Goal: Task Accomplishment & Management: Manage account settings

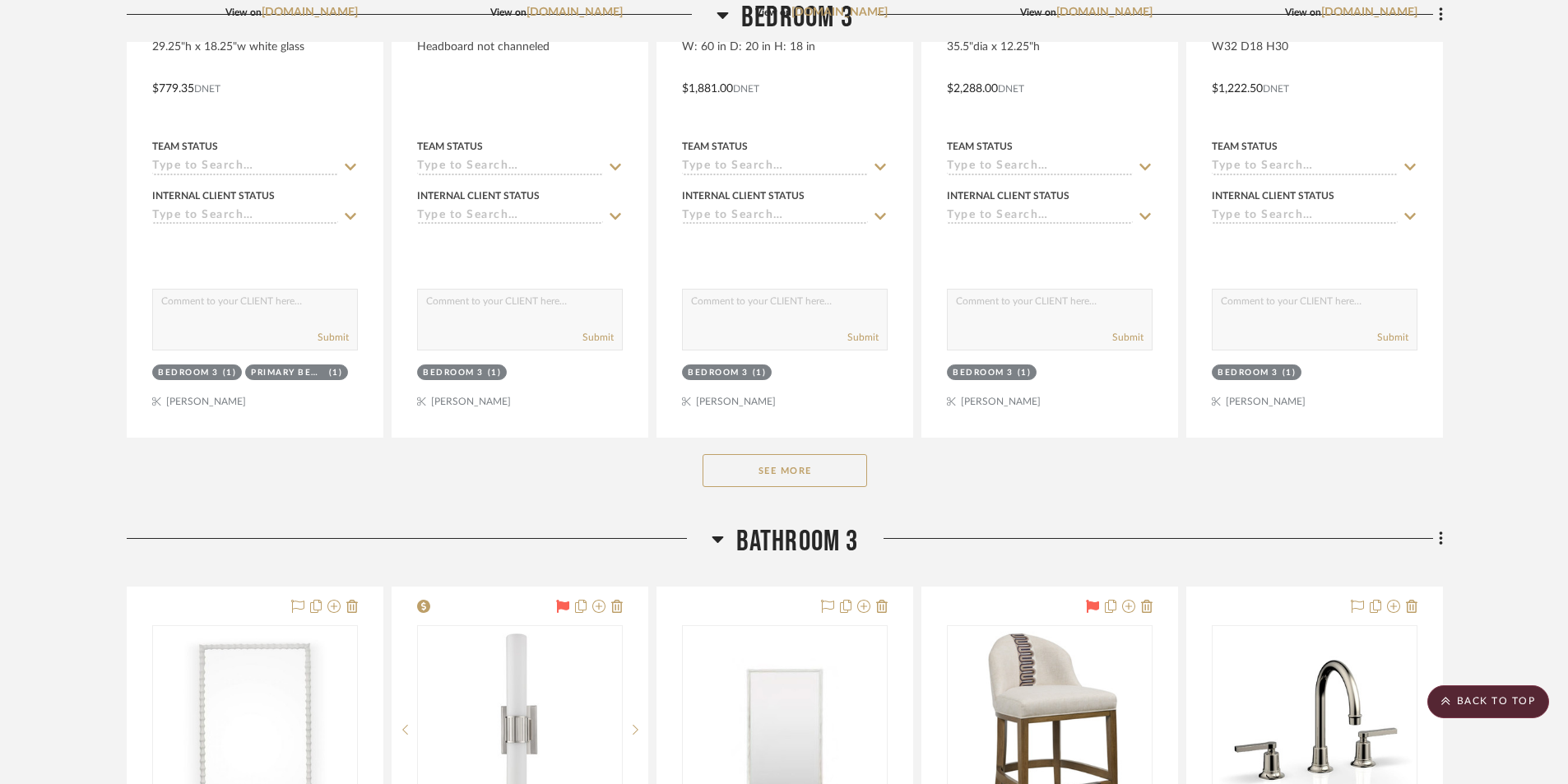
scroll to position [25432, 0]
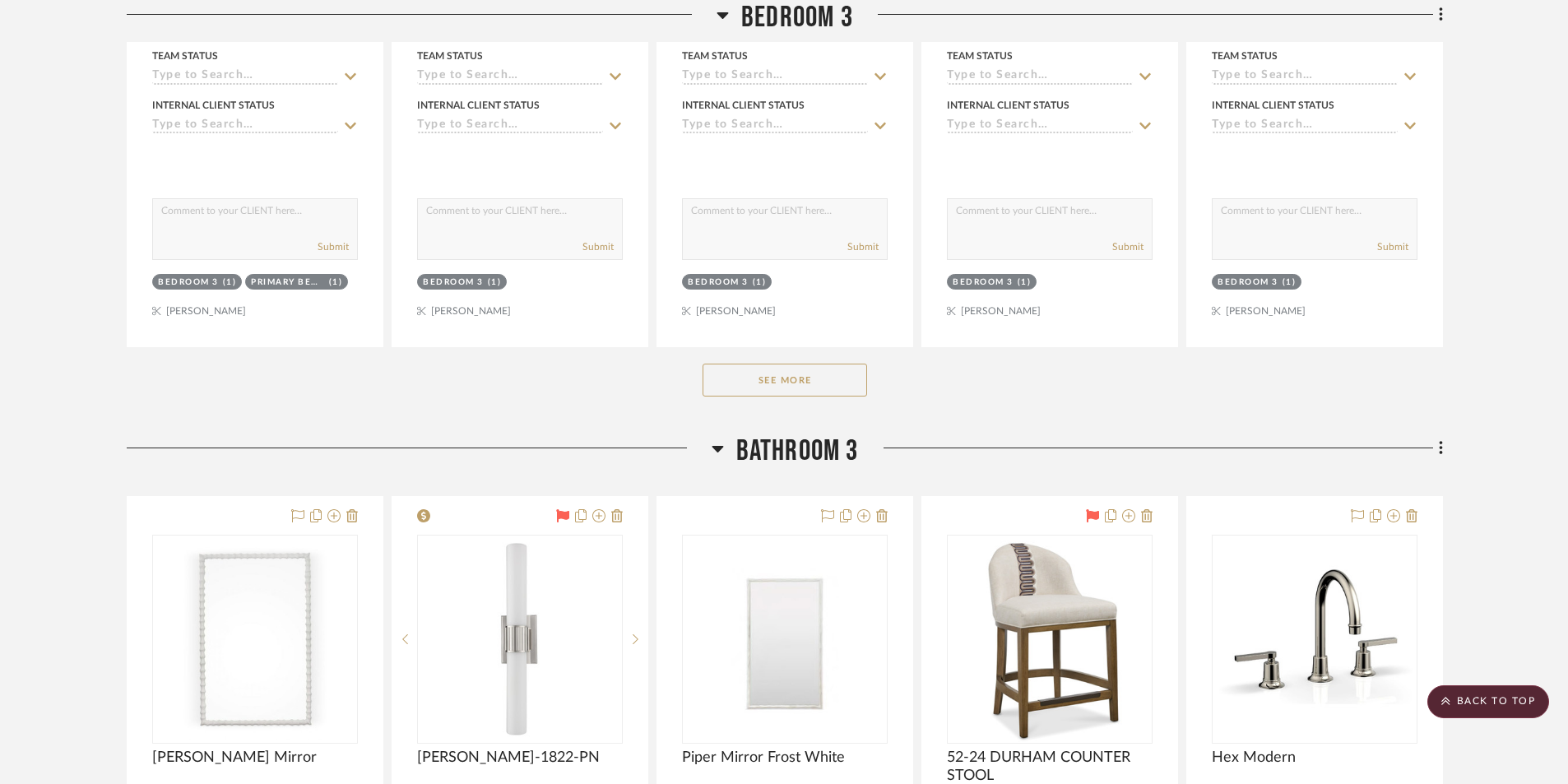
click at [789, 391] on button "See More" at bounding box center [784, 380] width 164 height 33
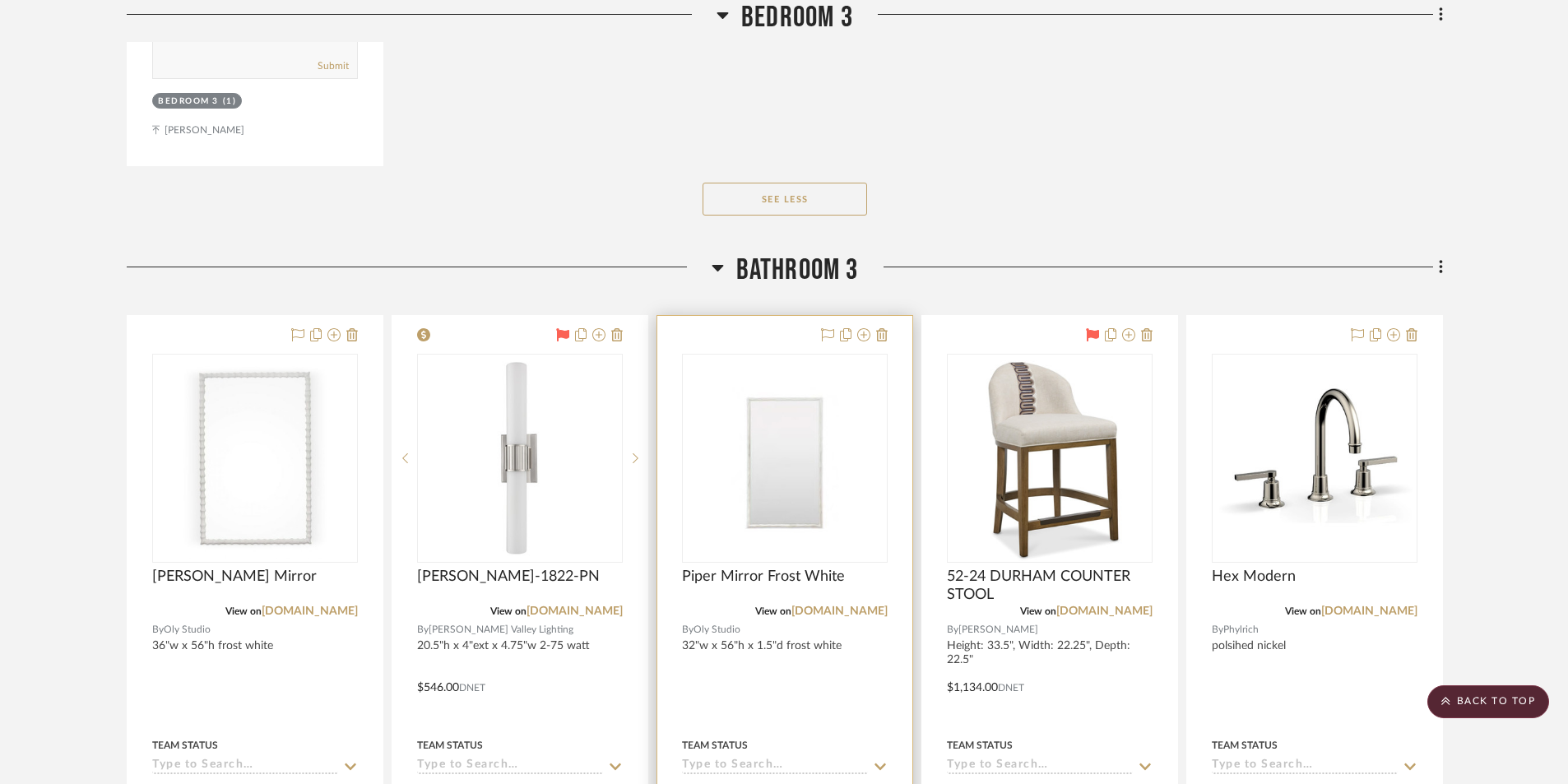
scroll to position [26337, 0]
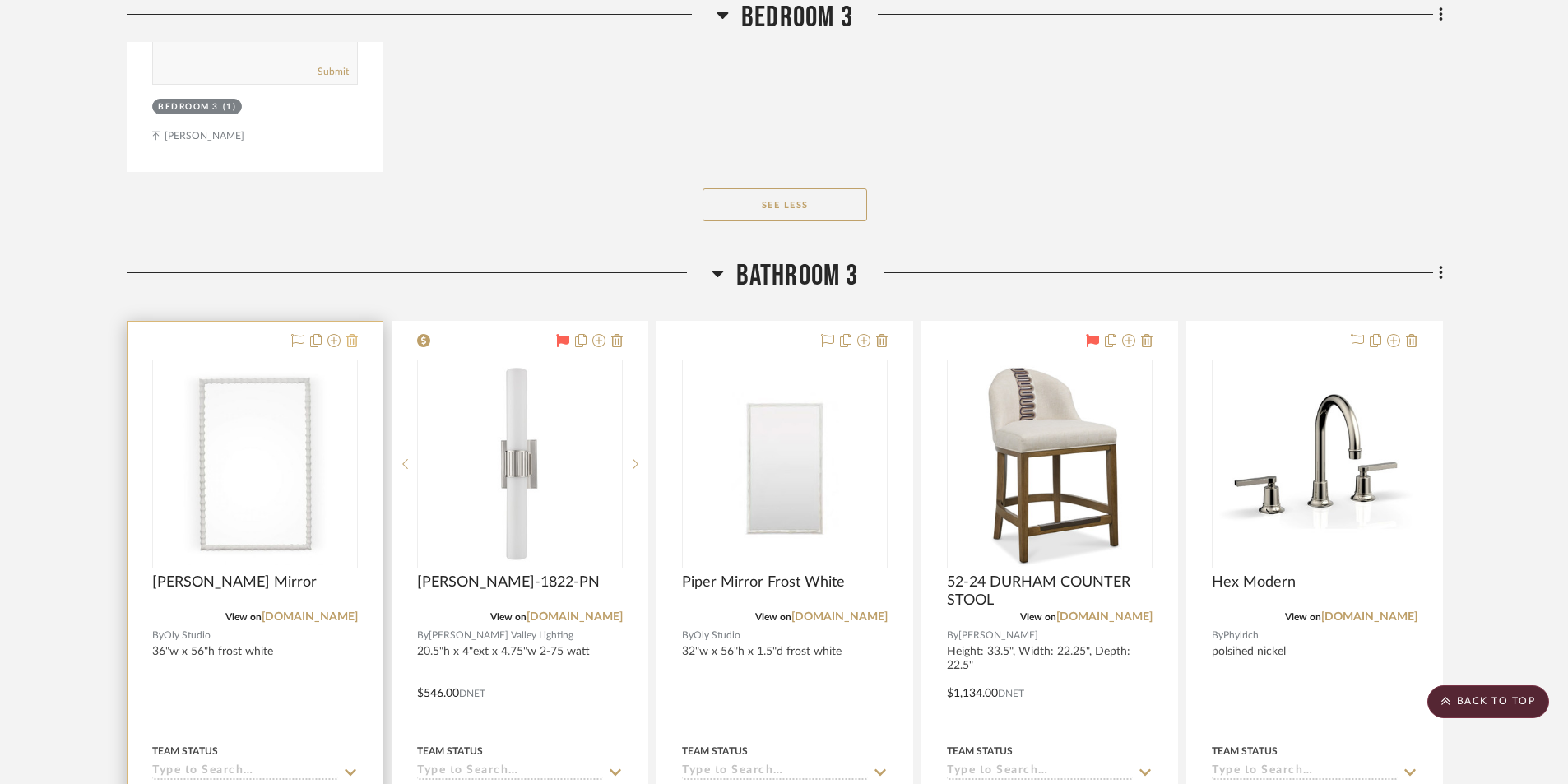
click at [354, 343] on icon at bounding box center [352, 340] width 12 height 13
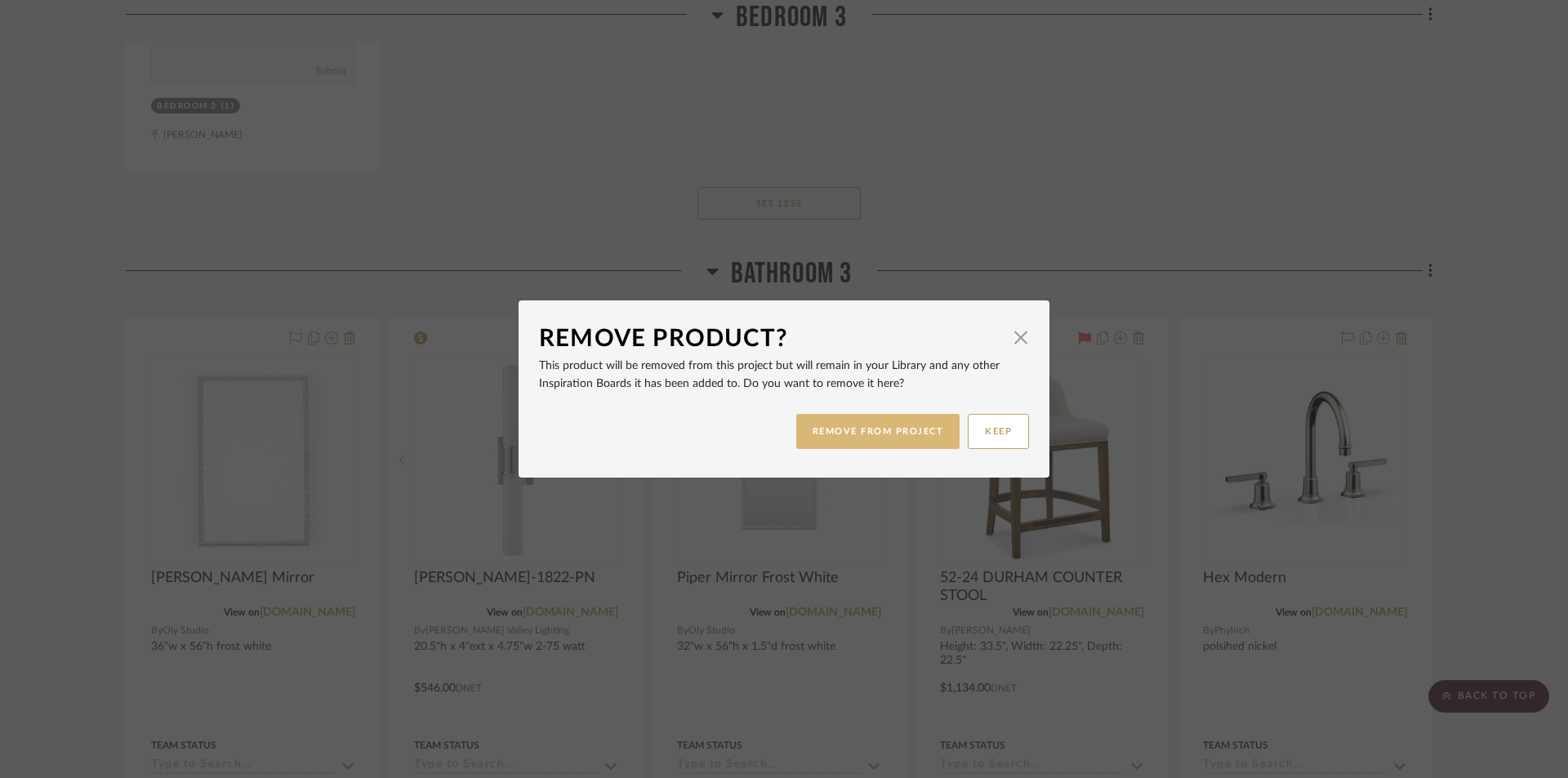
click at [845, 426] on button "REMOVE FROM PROJECT" at bounding box center [878, 432] width 164 height 35
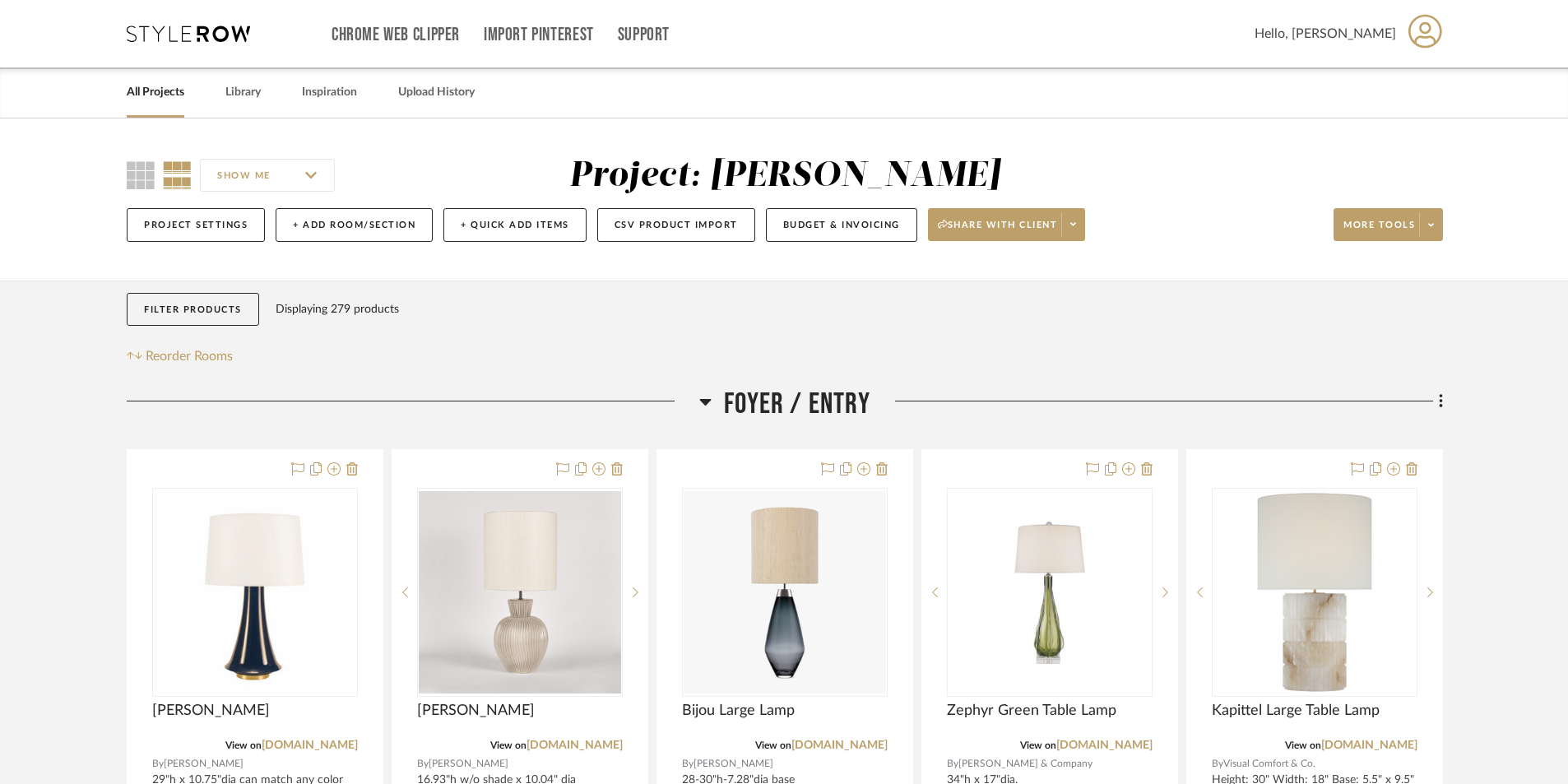
click at [172, 98] on link "All Projects" at bounding box center [155, 92] width 58 height 22
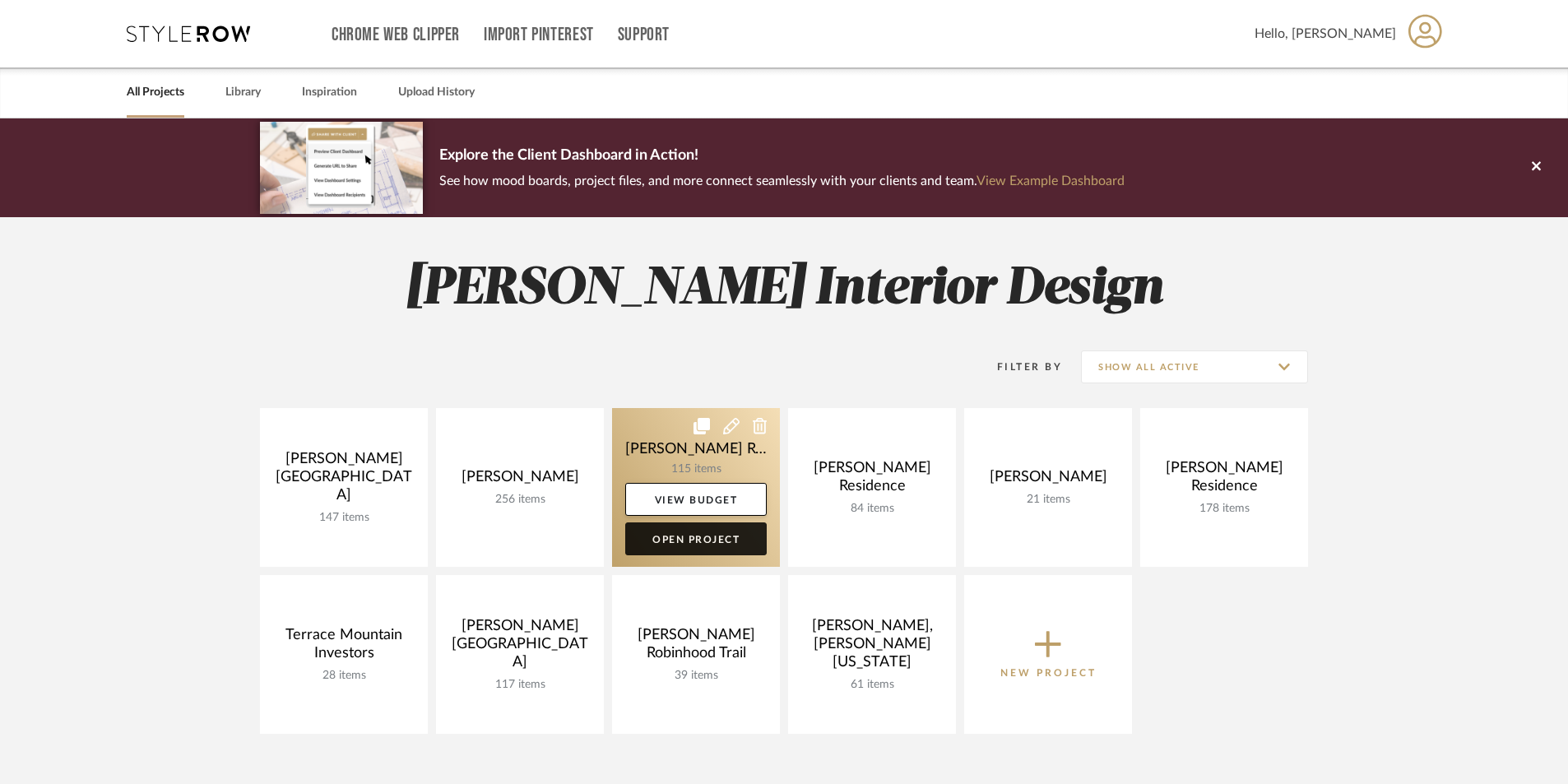
click at [693, 541] on link "Open Project" at bounding box center [696, 540] width 142 height 33
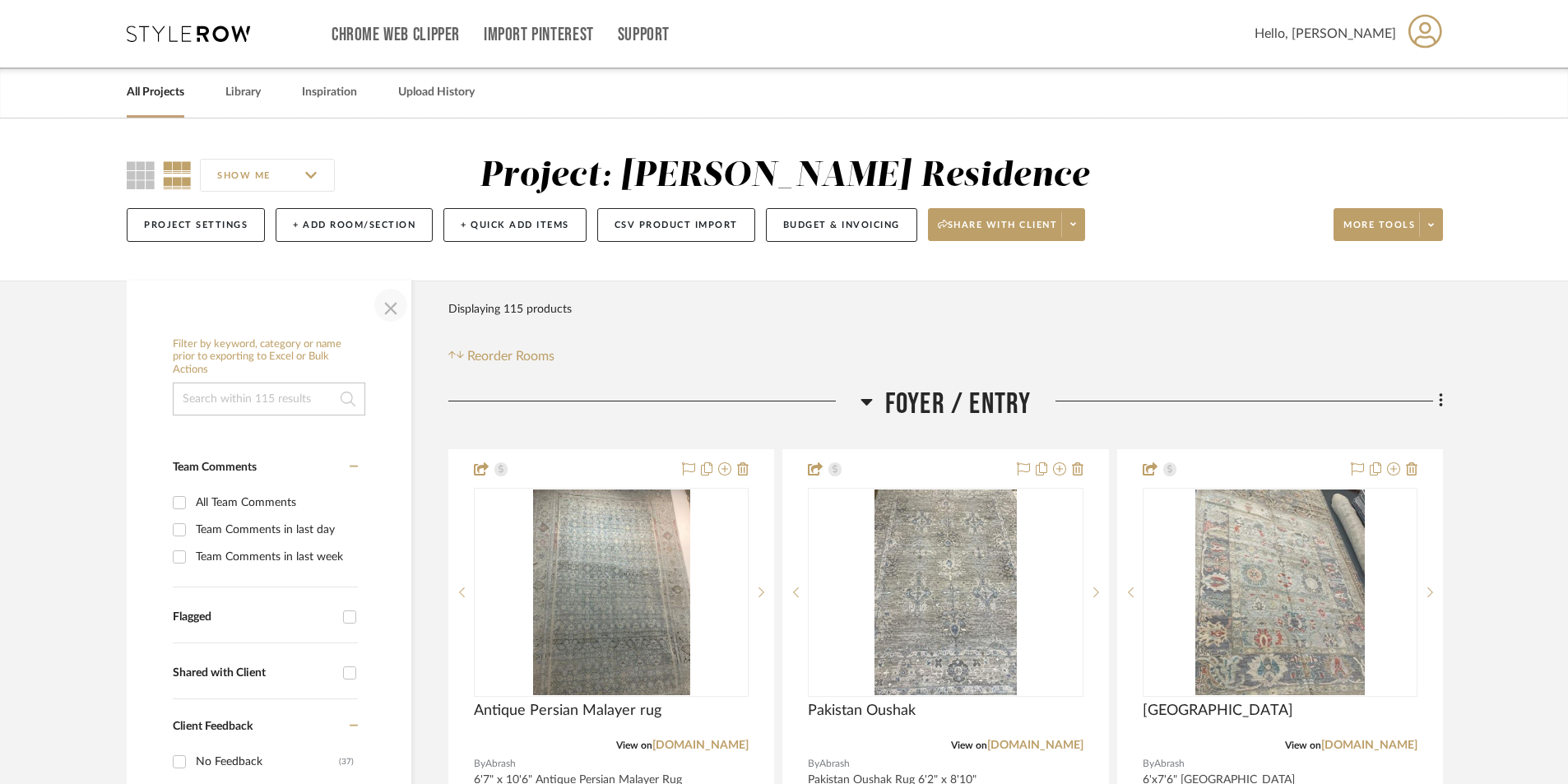
click at [391, 308] on span "button" at bounding box center [391, 305] width 39 height 39
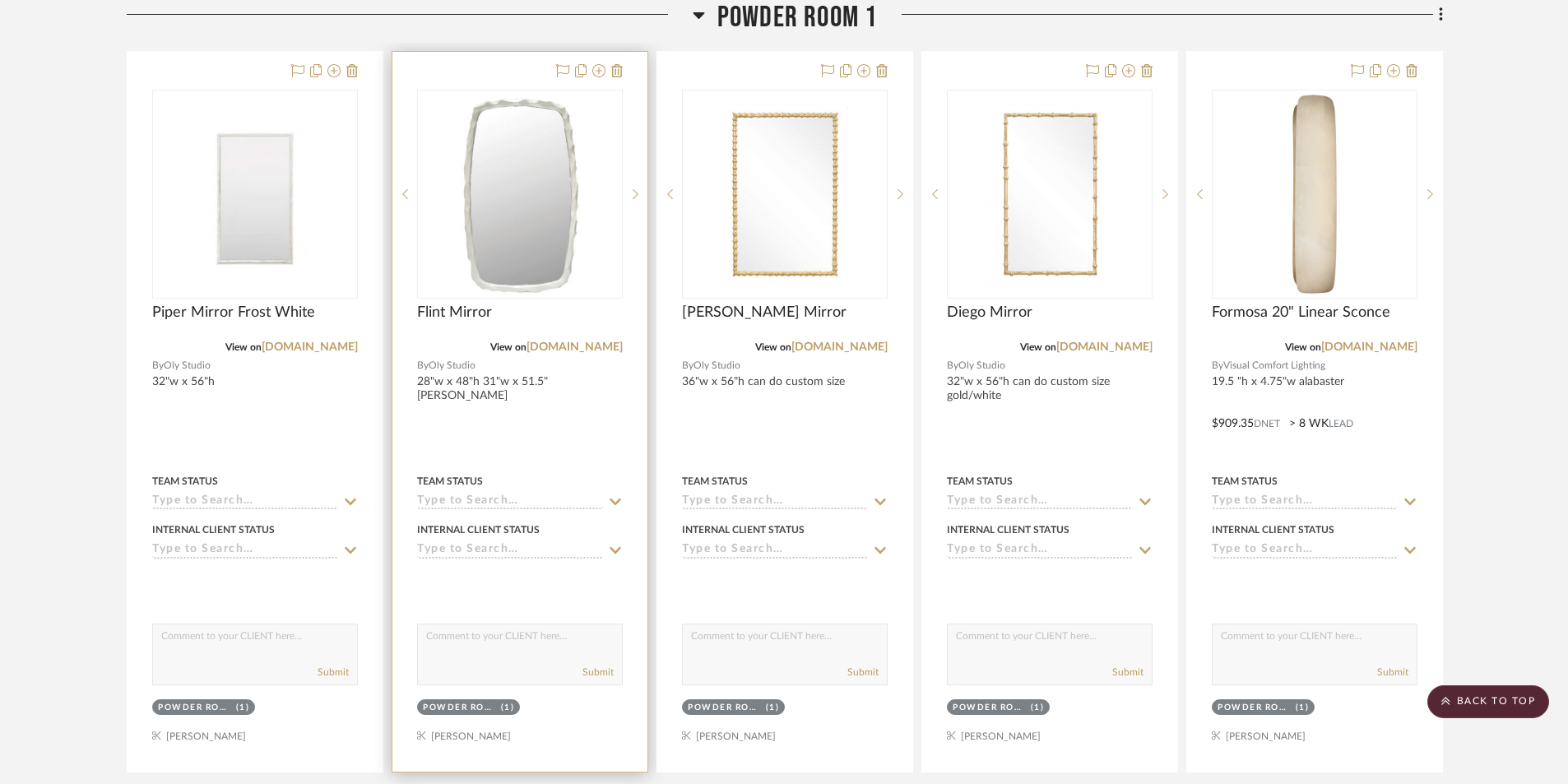
scroll to position [2058, 0]
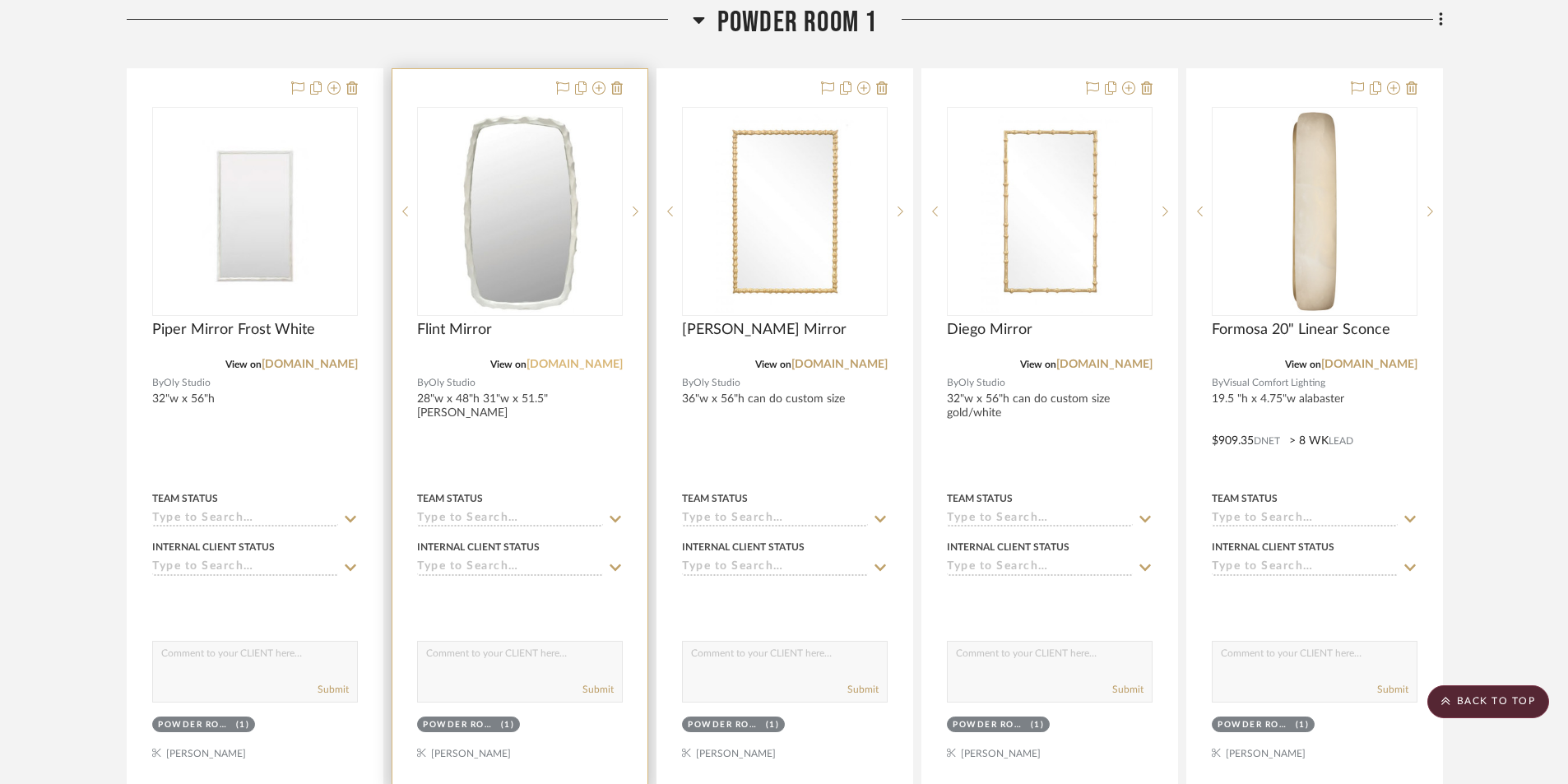
click at [572, 364] on link "[DOMAIN_NAME]" at bounding box center [574, 365] width 97 height 12
click at [0, 0] on img at bounding box center [0, 0] width 0 height 0
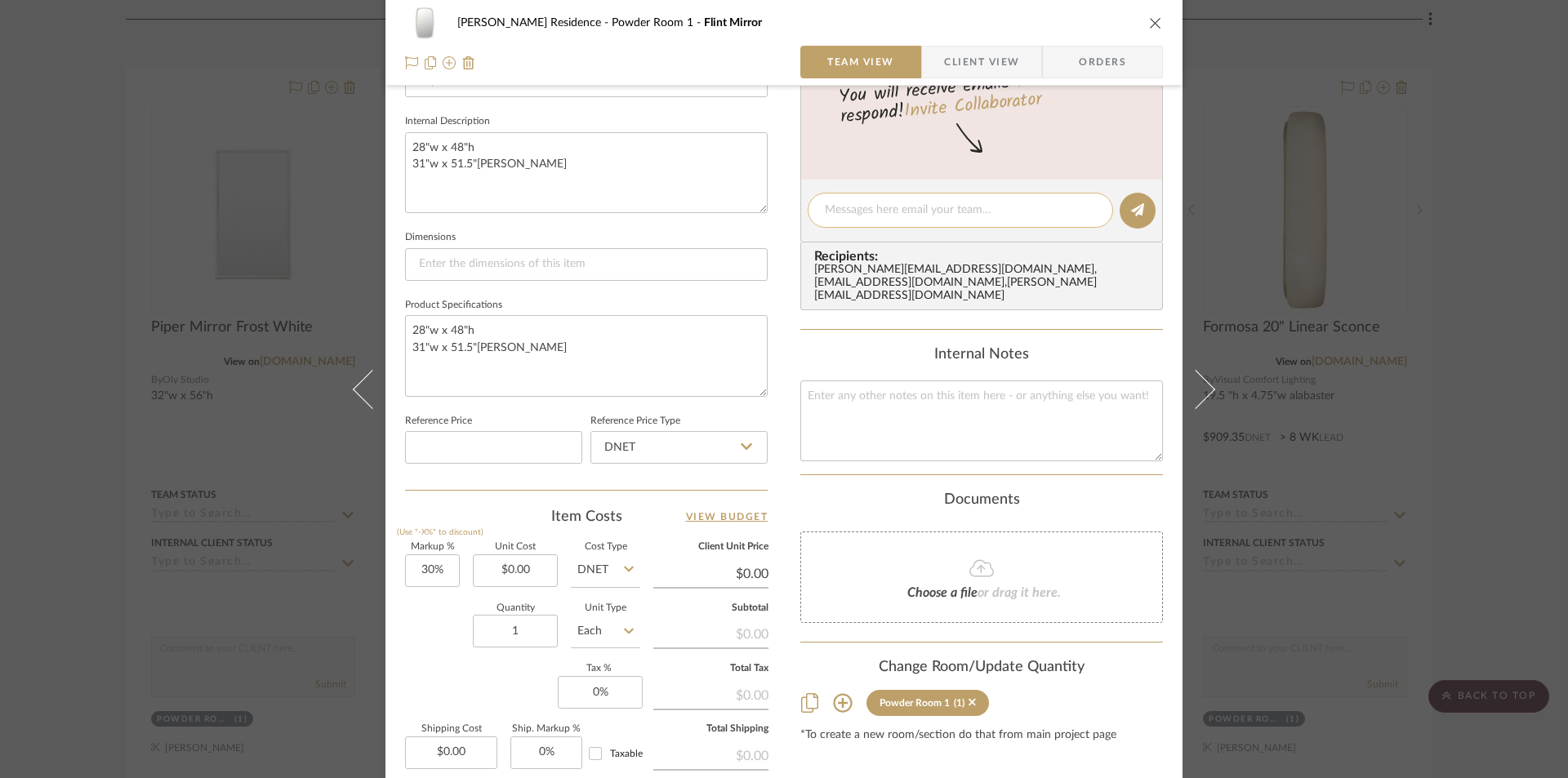
scroll to position [571, 0]
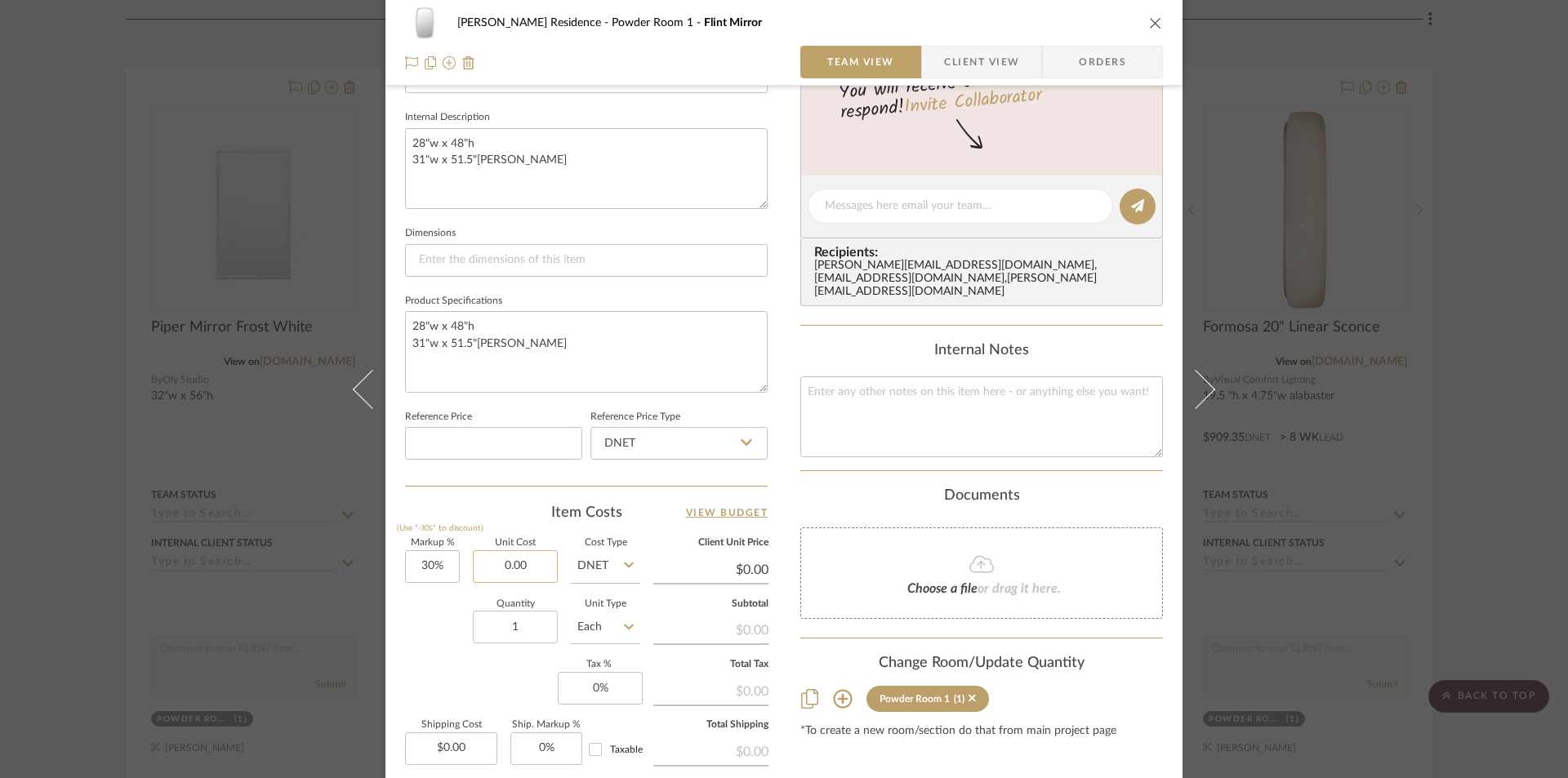
click at [534, 566] on input "0.00" at bounding box center [515, 567] width 85 height 33
type input "$1,380.00"
click at [893, 729] on div "Content here copies to Client View - confirm visibility there. Show in Client D…" at bounding box center [981, 211] width 363 height 1345
type input "$1,794.00"
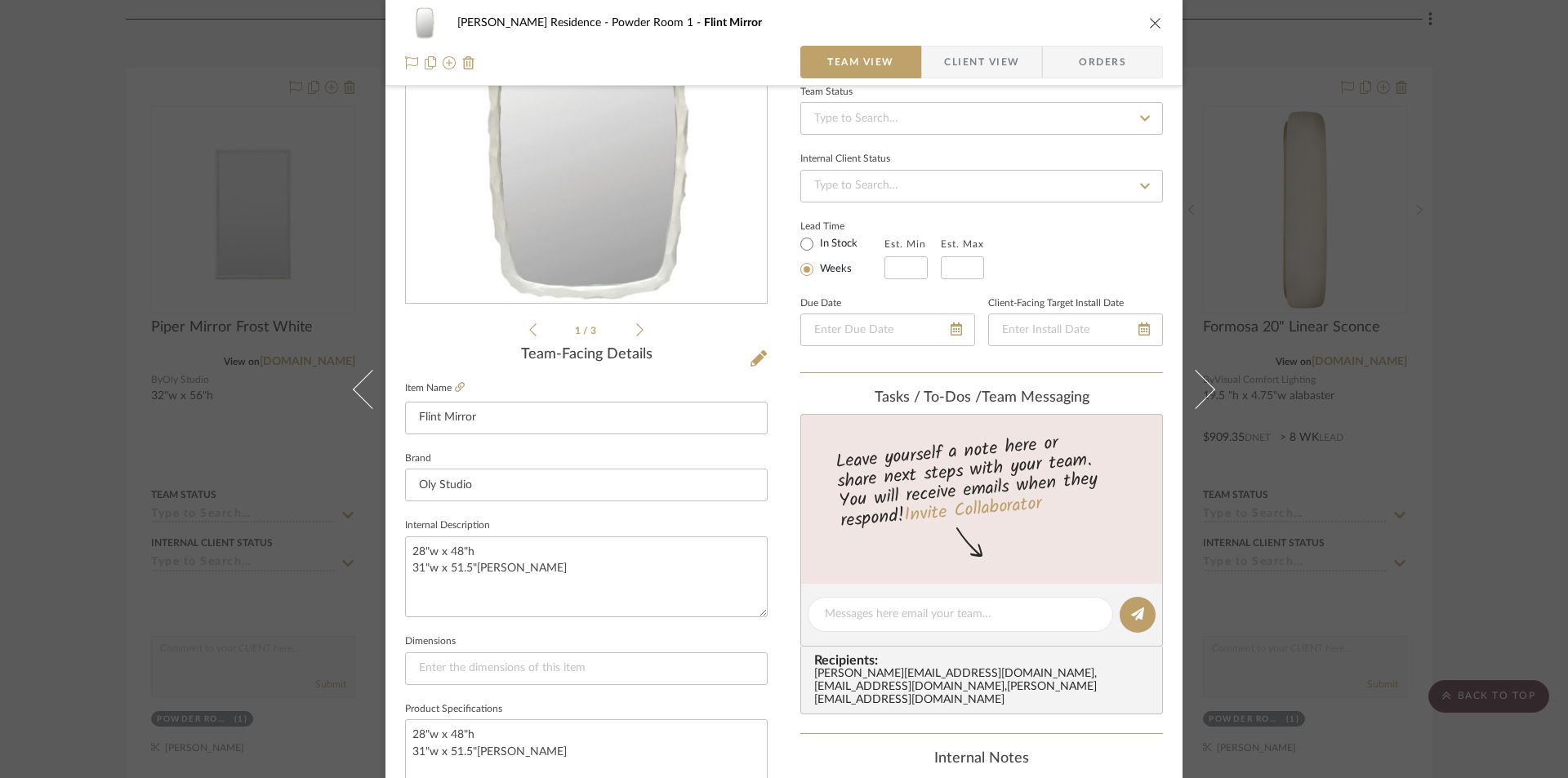
scroll to position [0, 0]
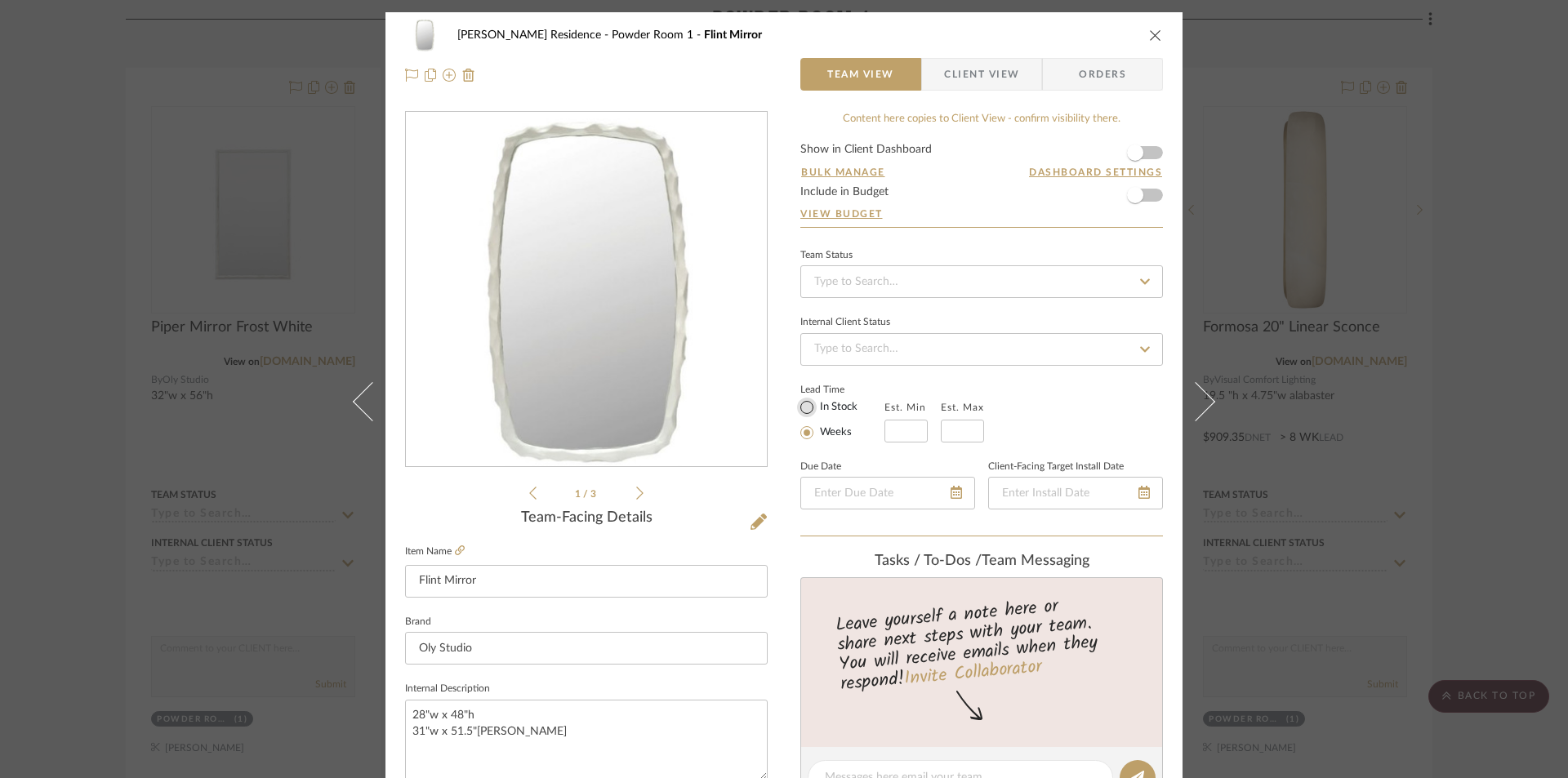
click at [806, 407] on input "In Stock" at bounding box center [807, 407] width 19 height 19
radio input "true"
click at [1149, 33] on icon "close" at bounding box center [1155, 34] width 13 height 13
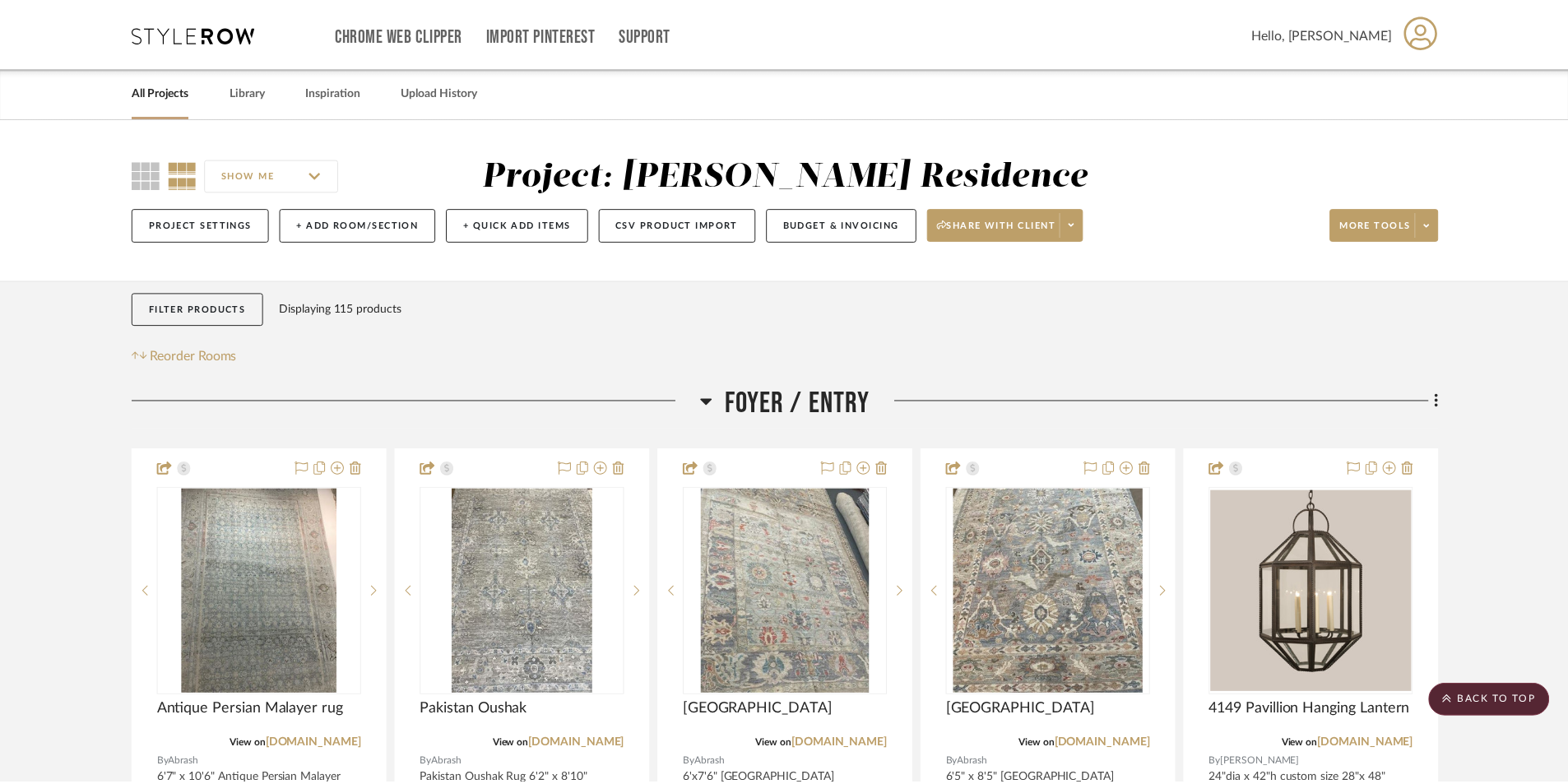
scroll to position [2058, 0]
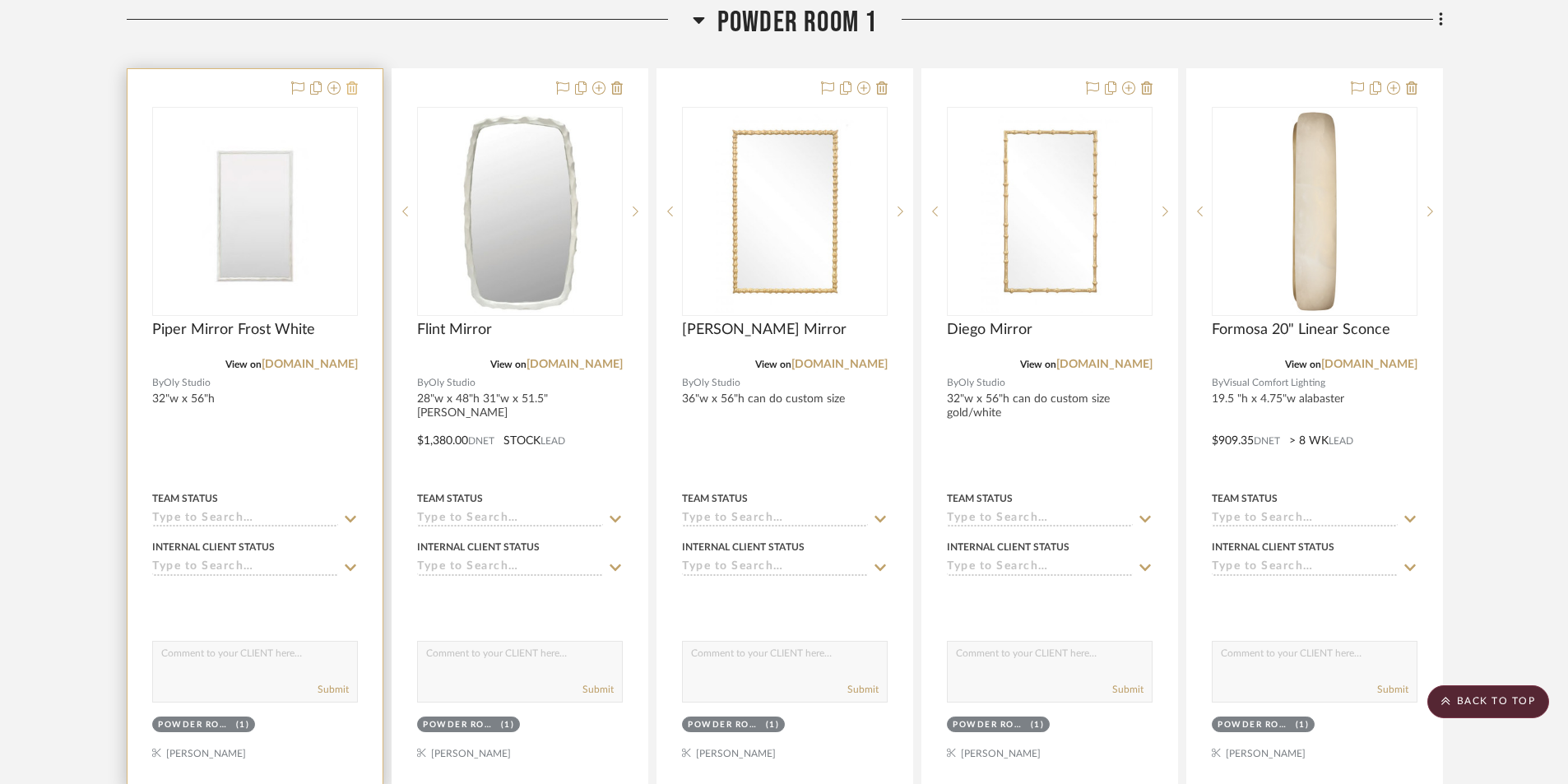
click at [355, 91] on icon at bounding box center [352, 87] width 12 height 13
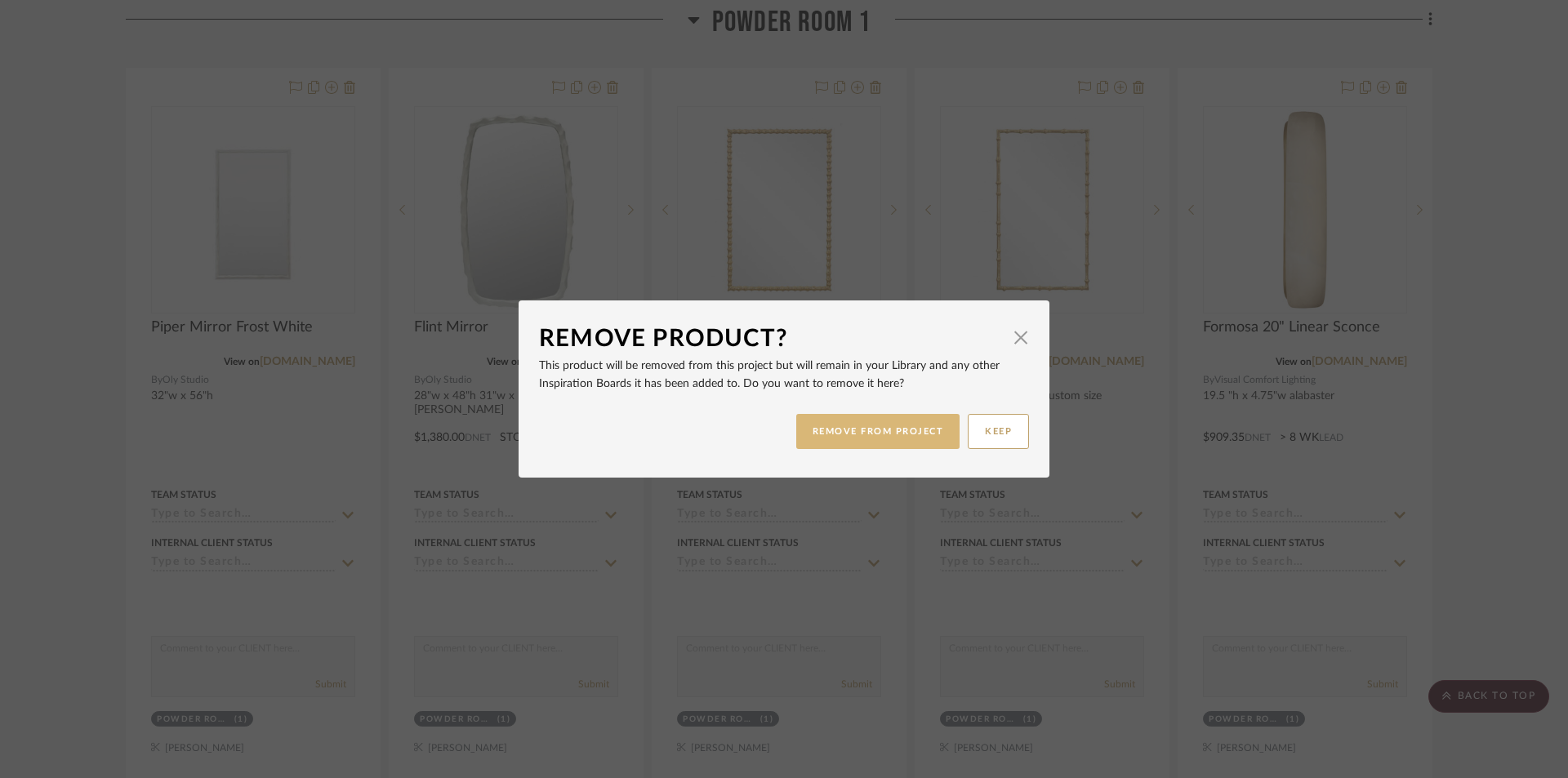
click at [846, 435] on button "REMOVE FROM PROJECT" at bounding box center [878, 432] width 164 height 35
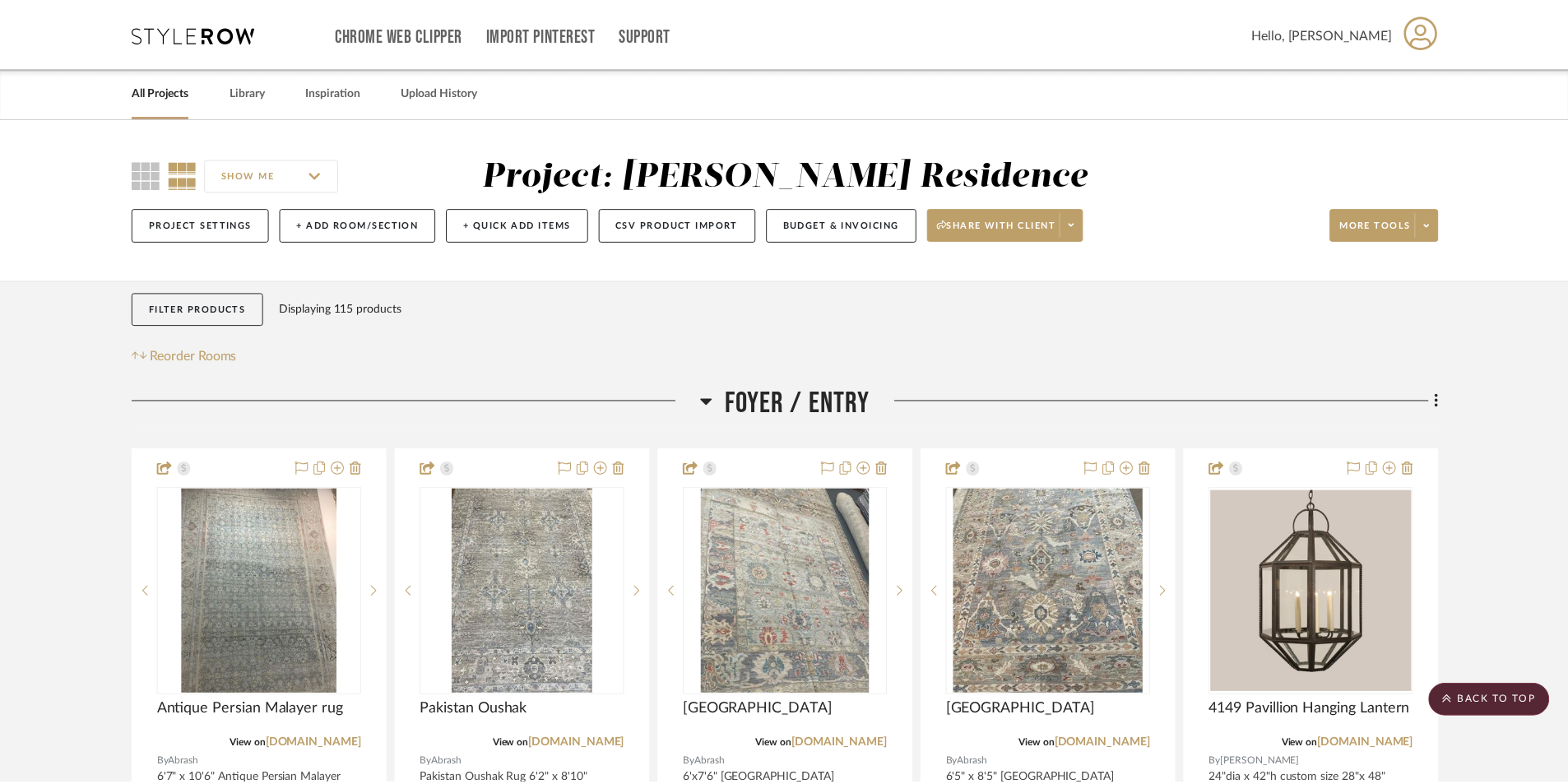
scroll to position [2058, 0]
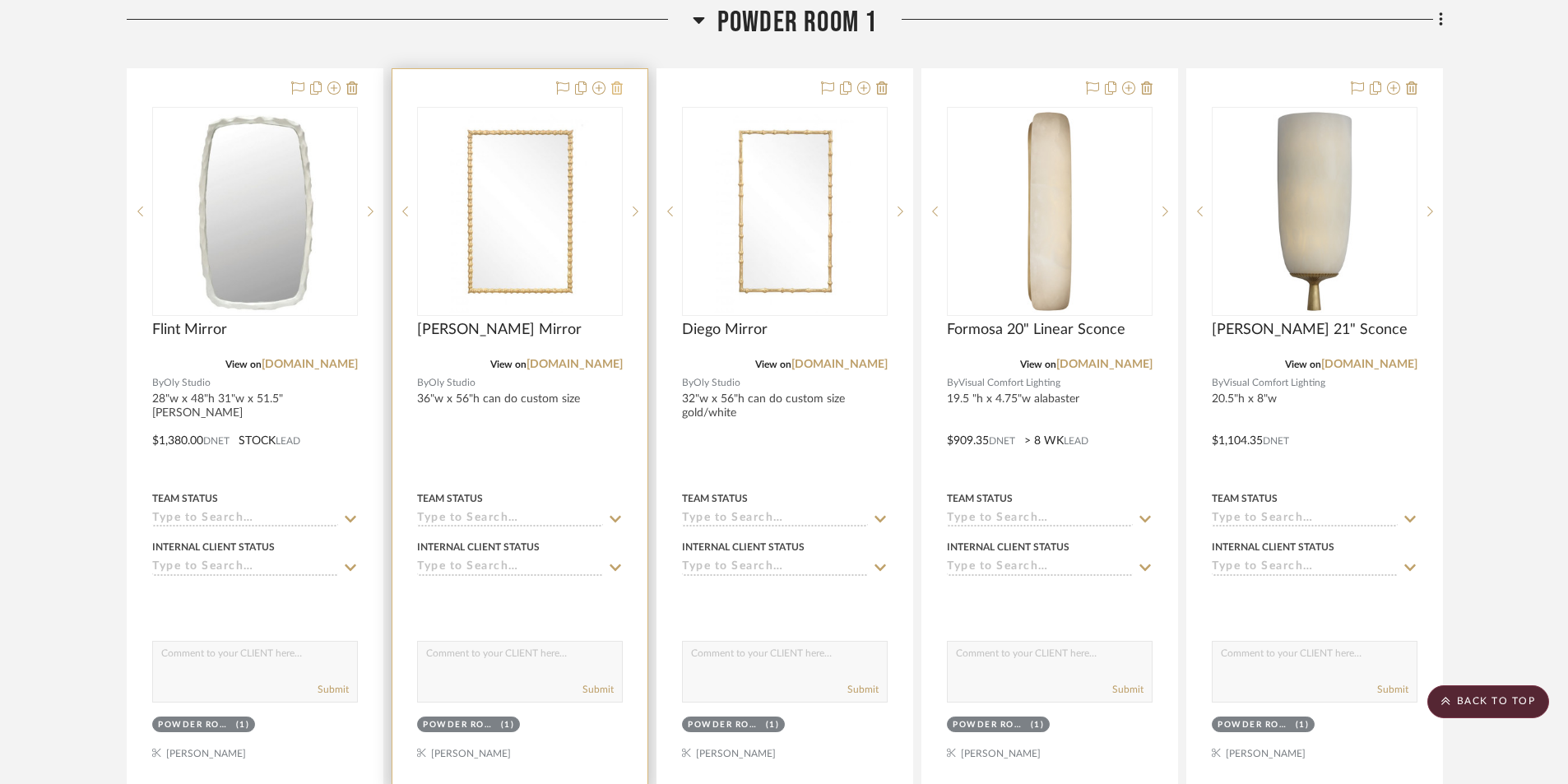
click at [615, 91] on icon at bounding box center [617, 87] width 12 height 13
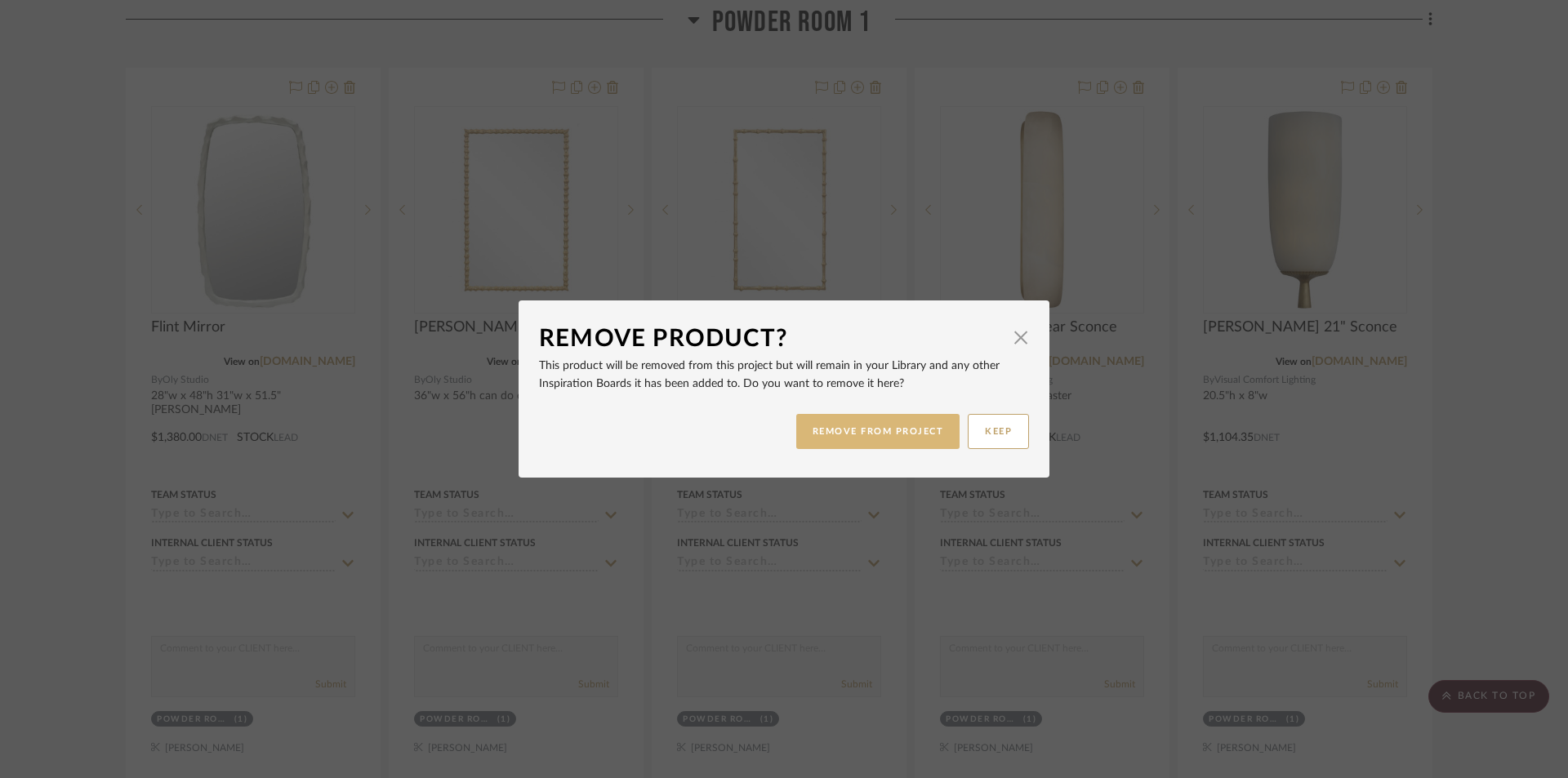
click at [824, 434] on button "REMOVE FROM PROJECT" at bounding box center [878, 432] width 164 height 35
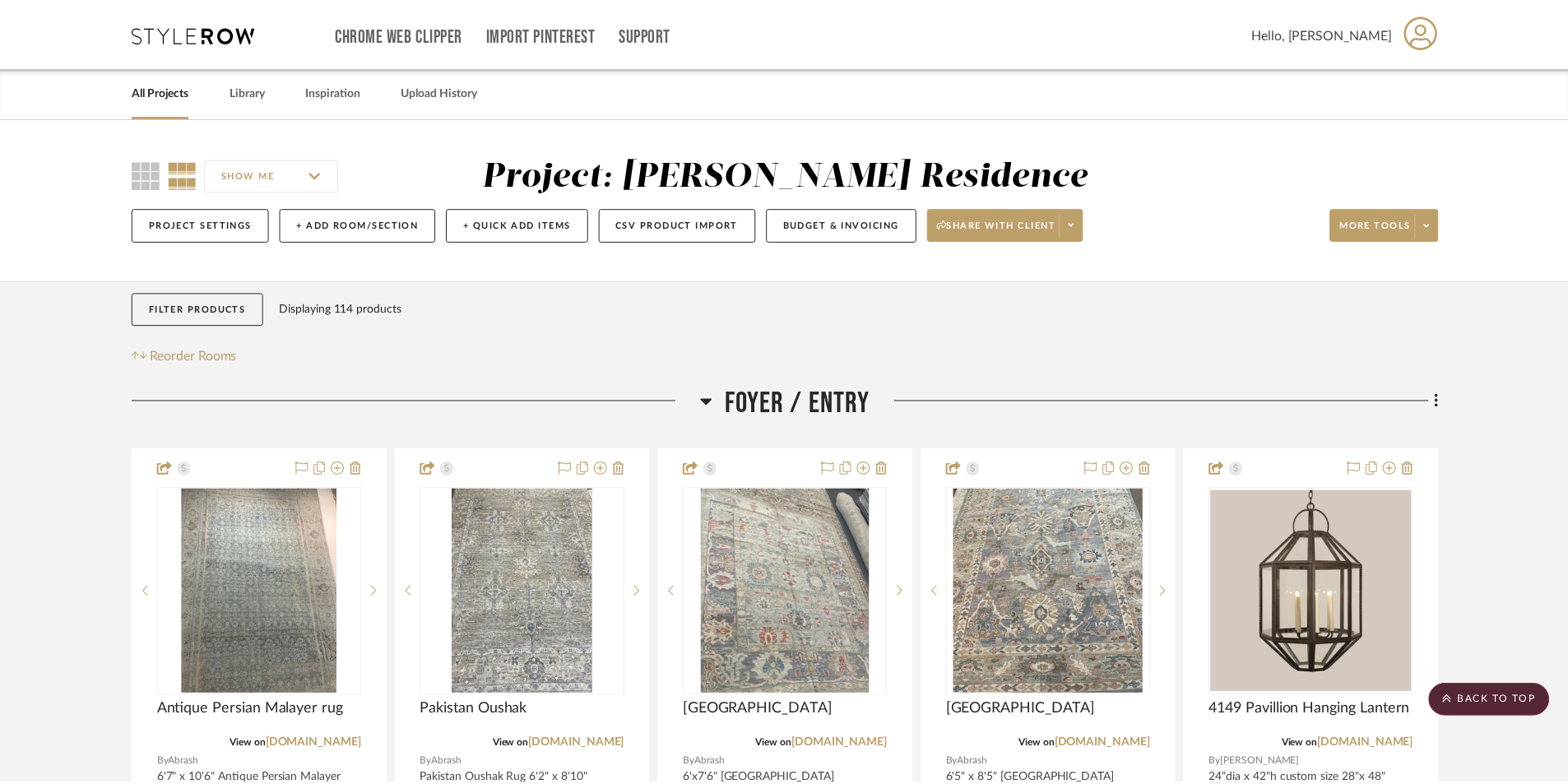
scroll to position [2058, 0]
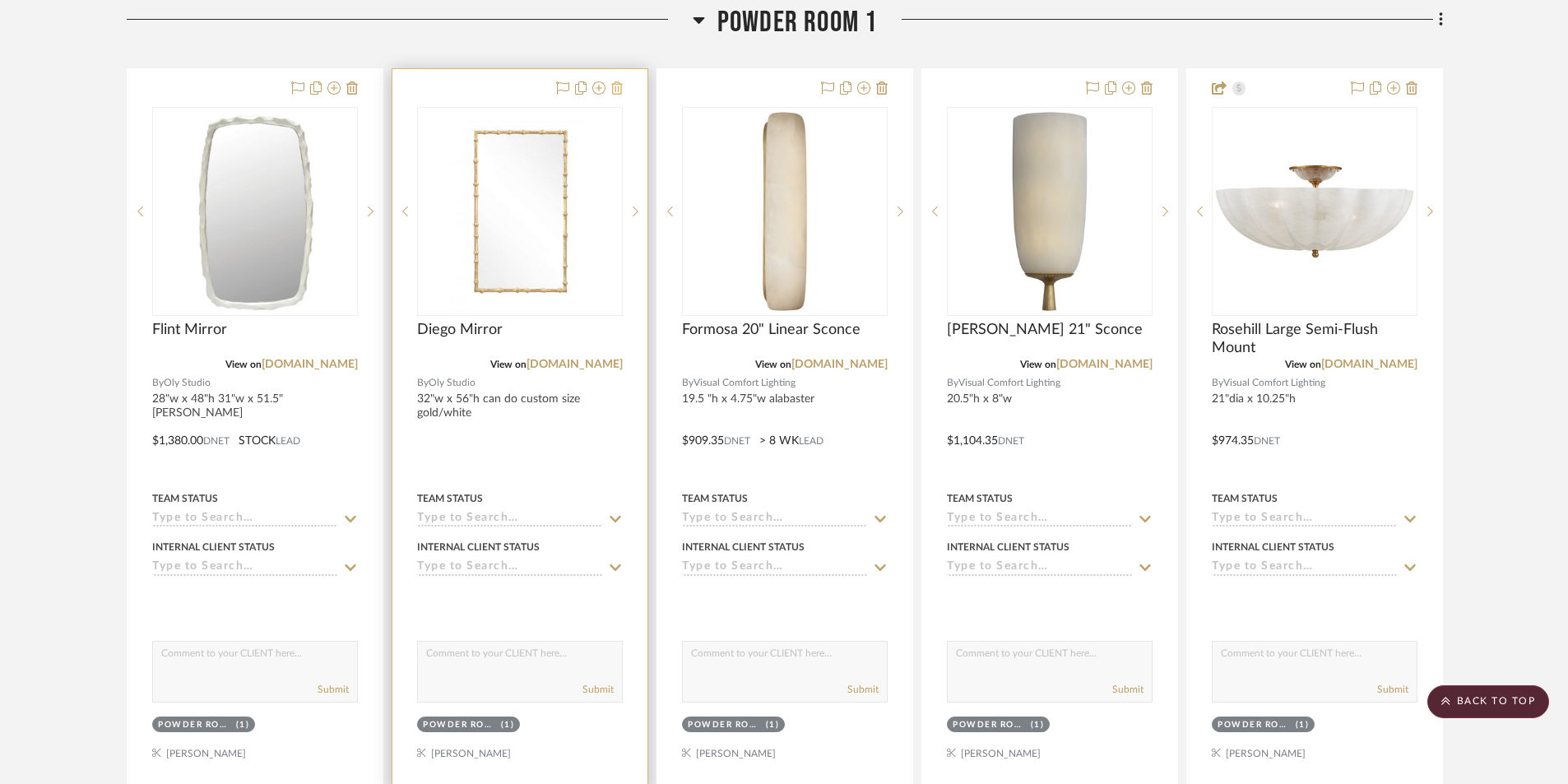
click at [615, 90] on icon at bounding box center [617, 87] width 12 height 13
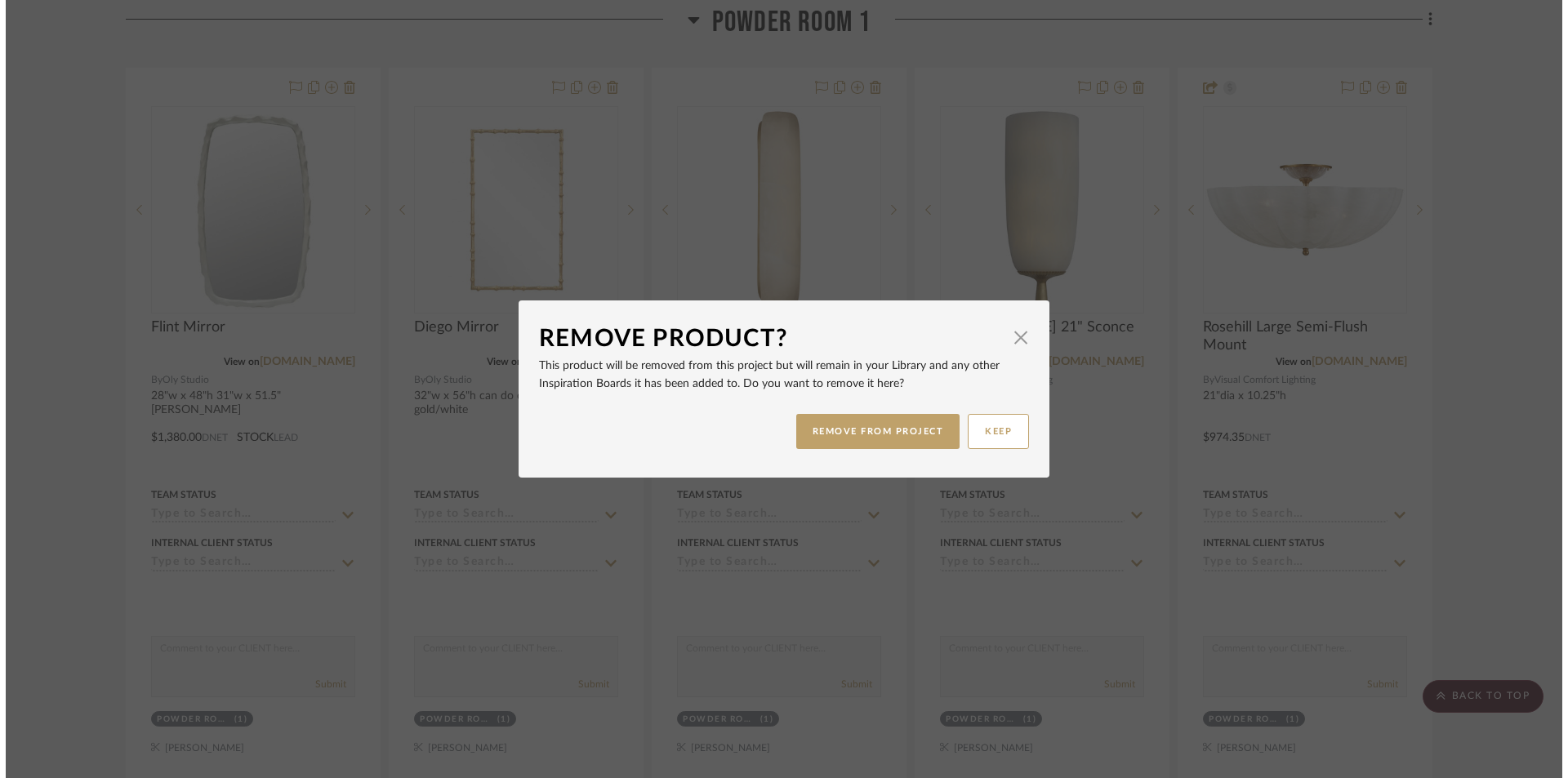
scroll to position [0, 0]
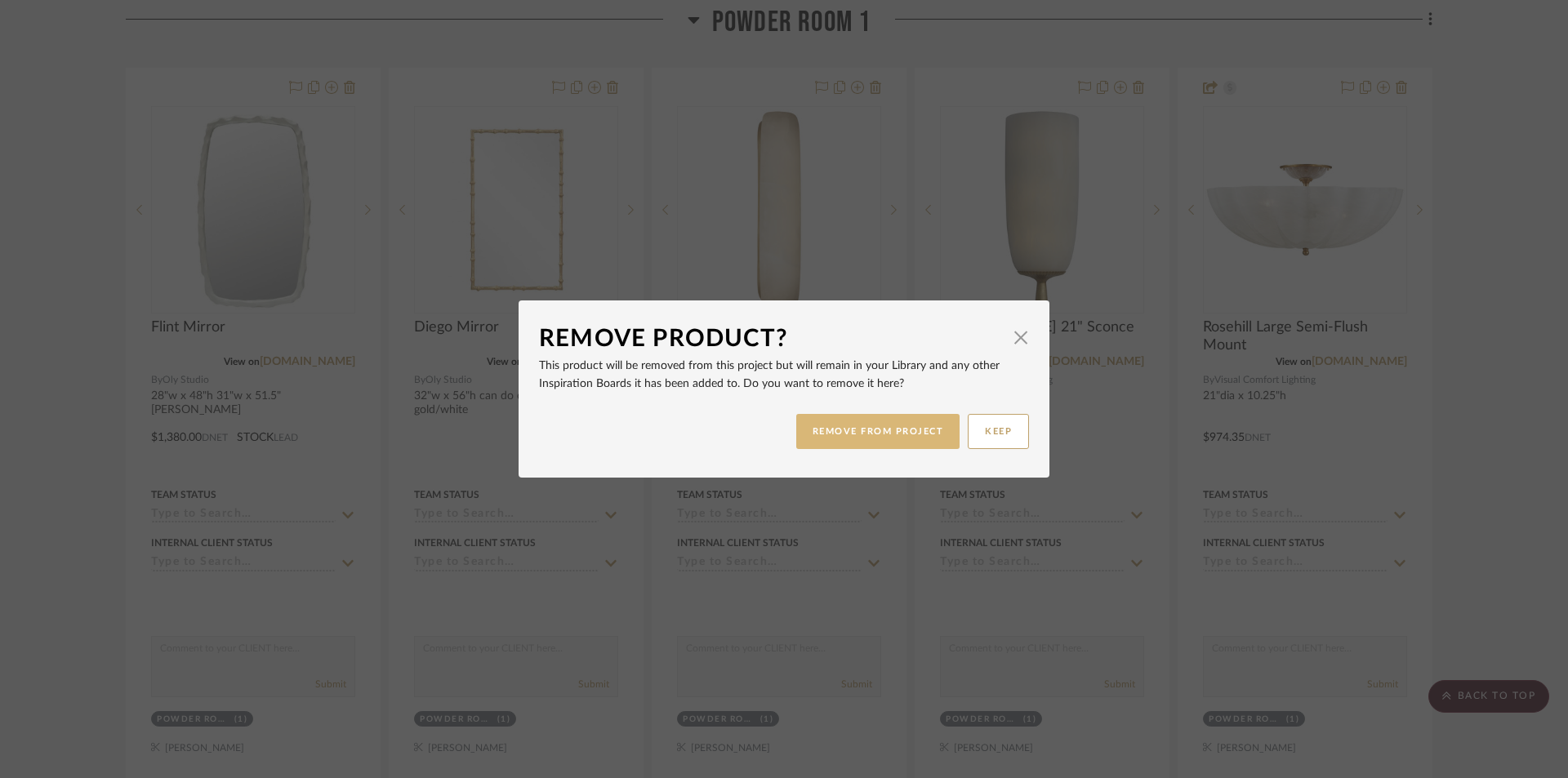
click at [923, 432] on button "REMOVE FROM PROJECT" at bounding box center [878, 432] width 164 height 35
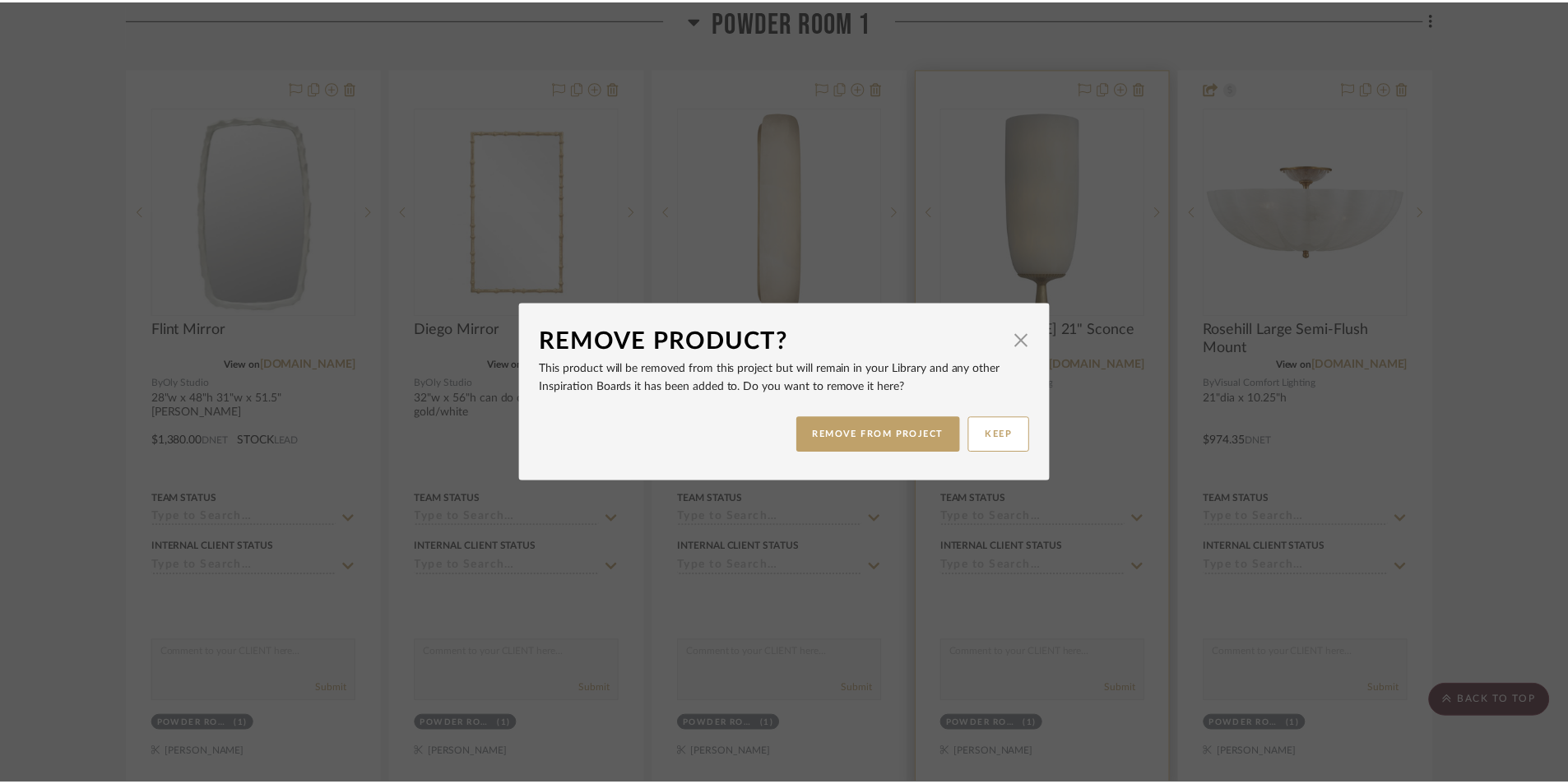
scroll to position [2058, 0]
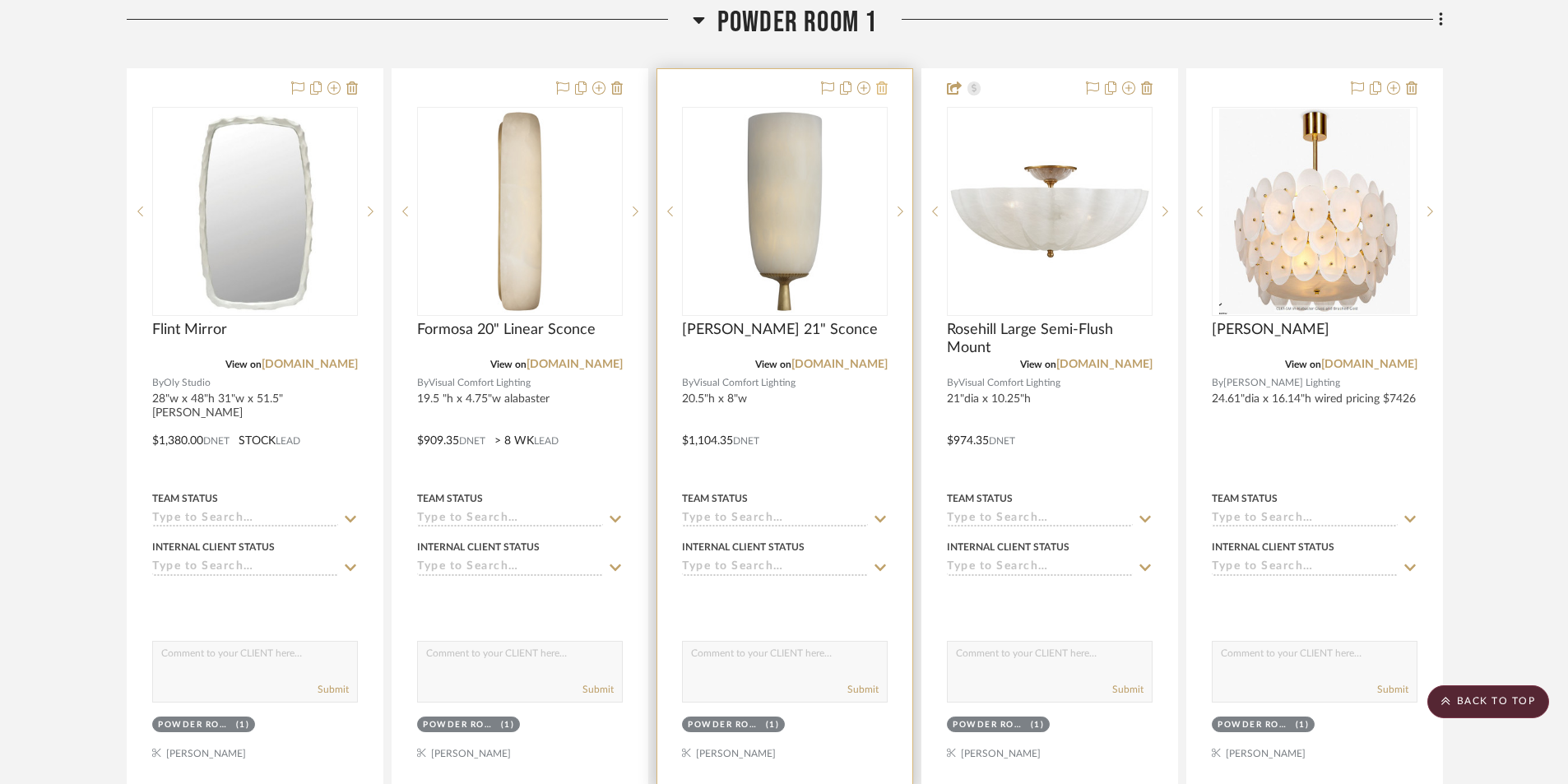
click at [882, 90] on icon at bounding box center [882, 87] width 12 height 13
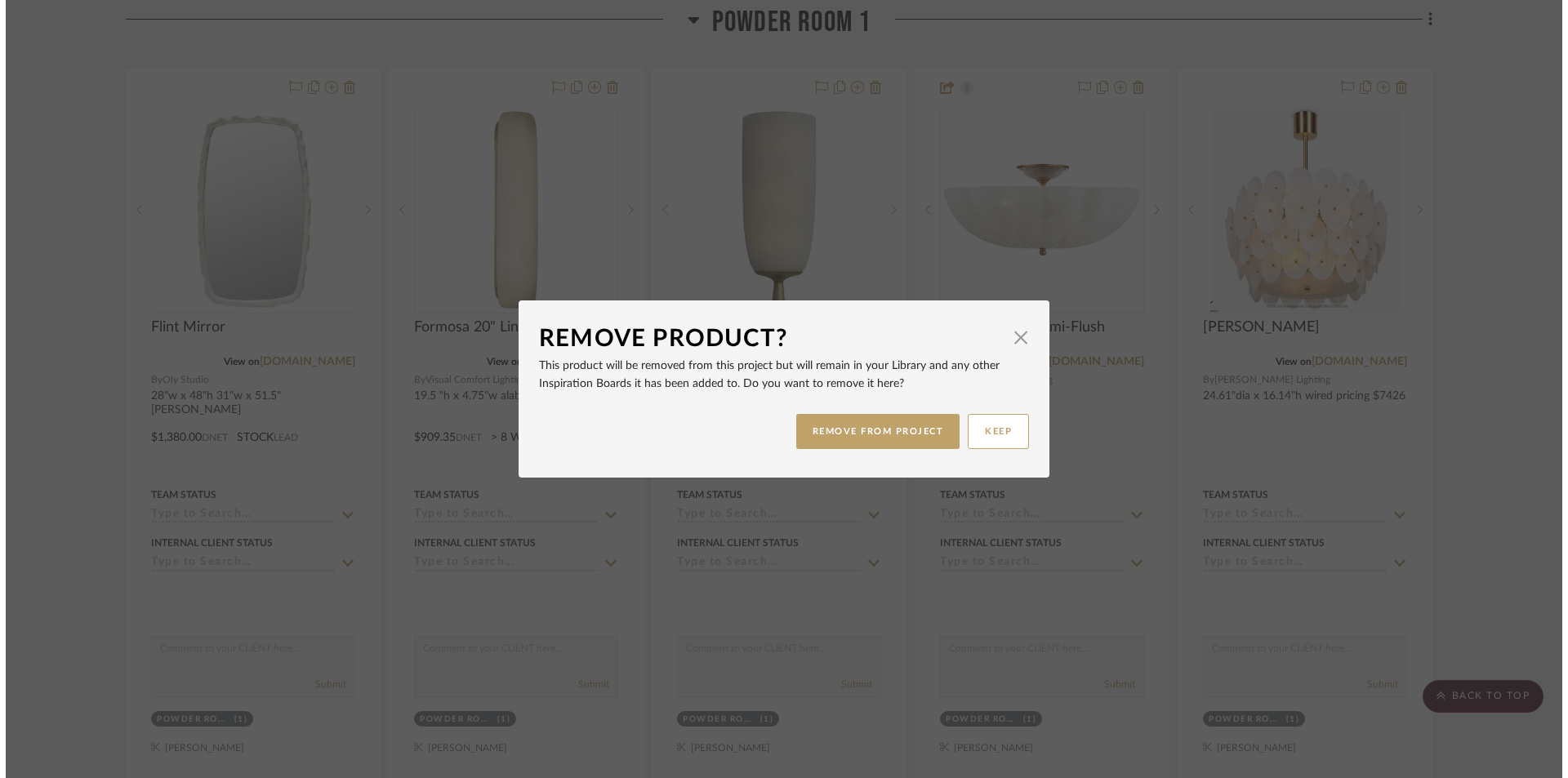
scroll to position [0, 0]
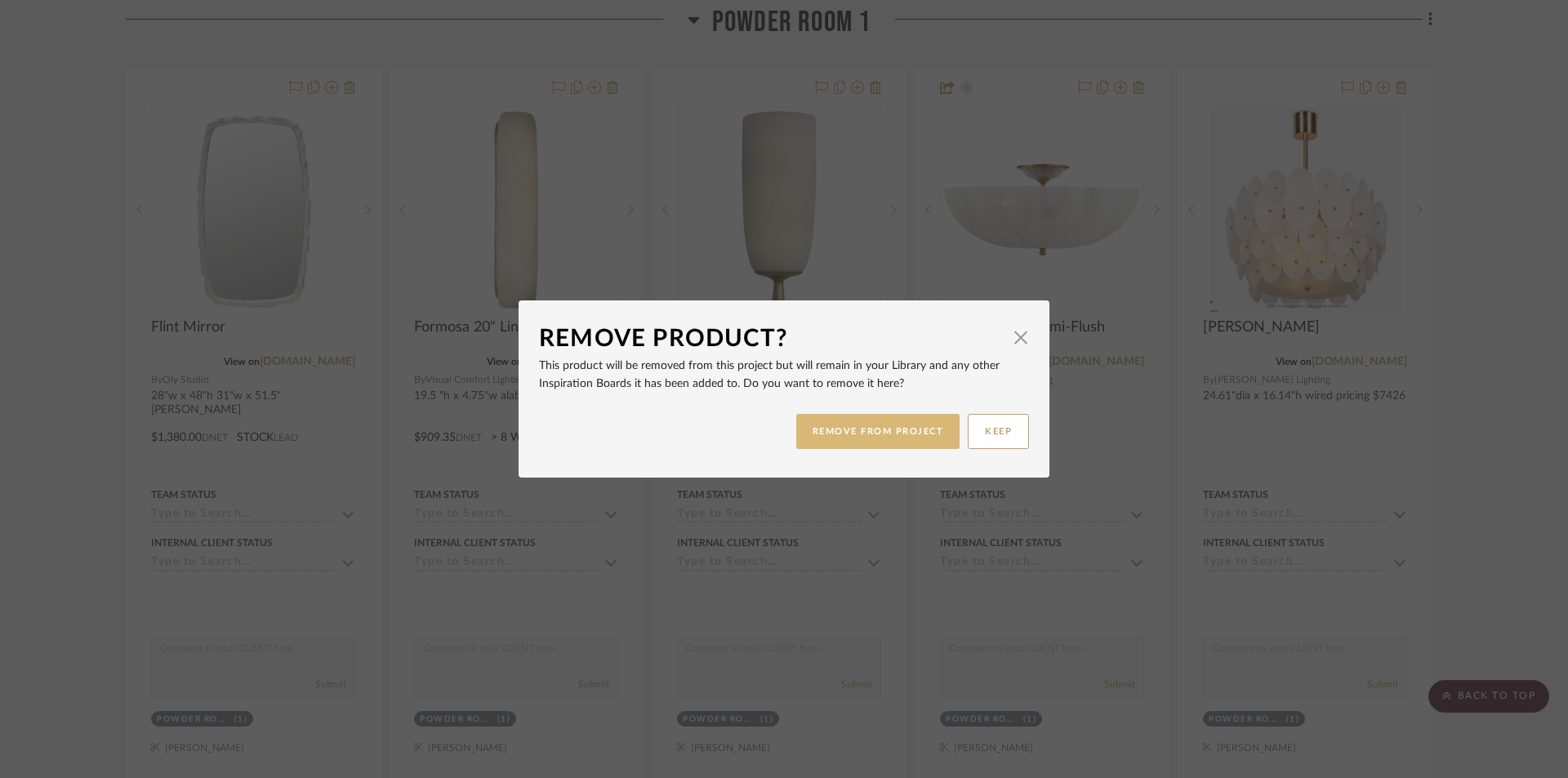
click at [898, 432] on button "REMOVE FROM PROJECT" at bounding box center [878, 432] width 164 height 35
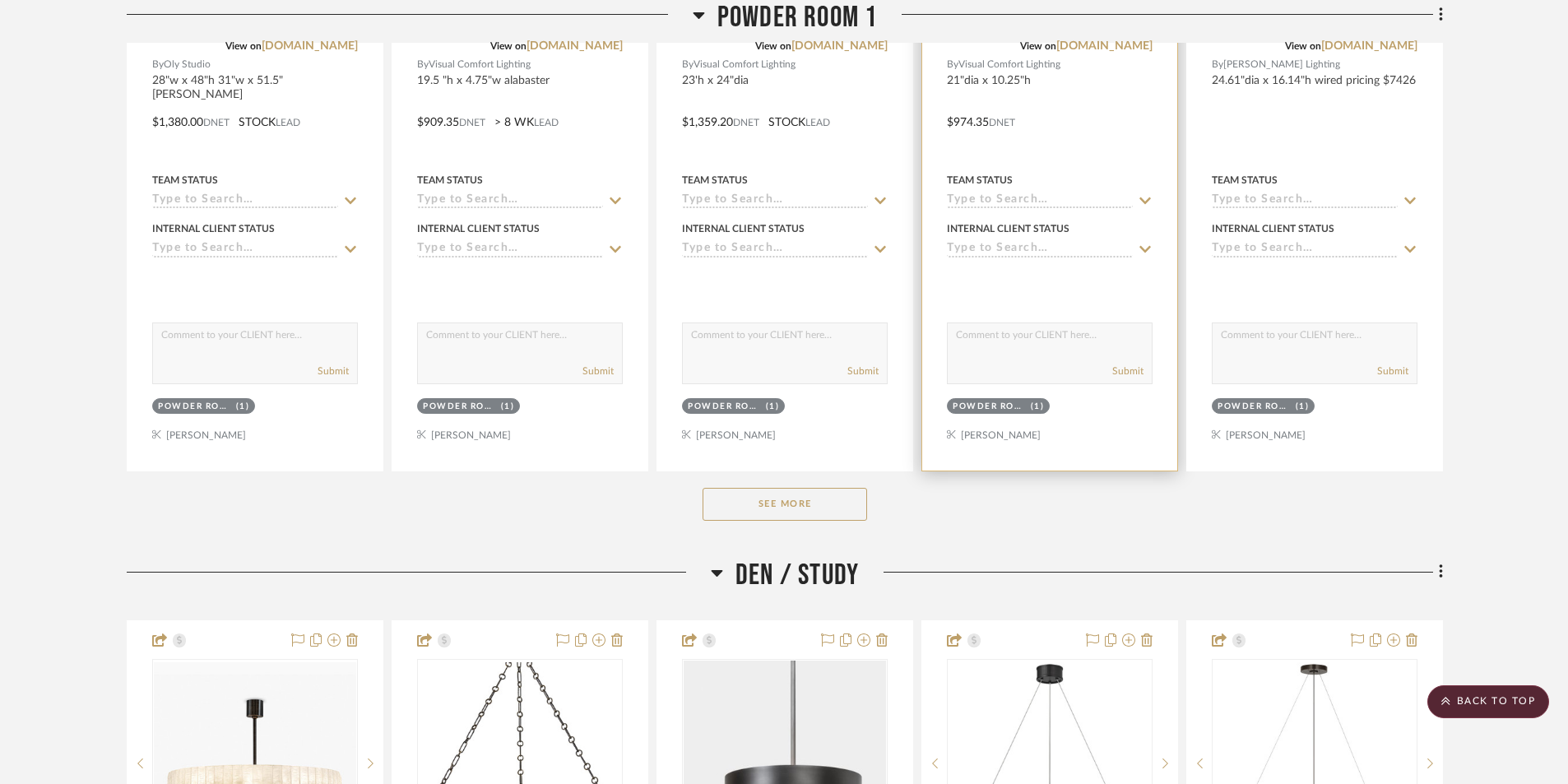
scroll to position [2387, 0]
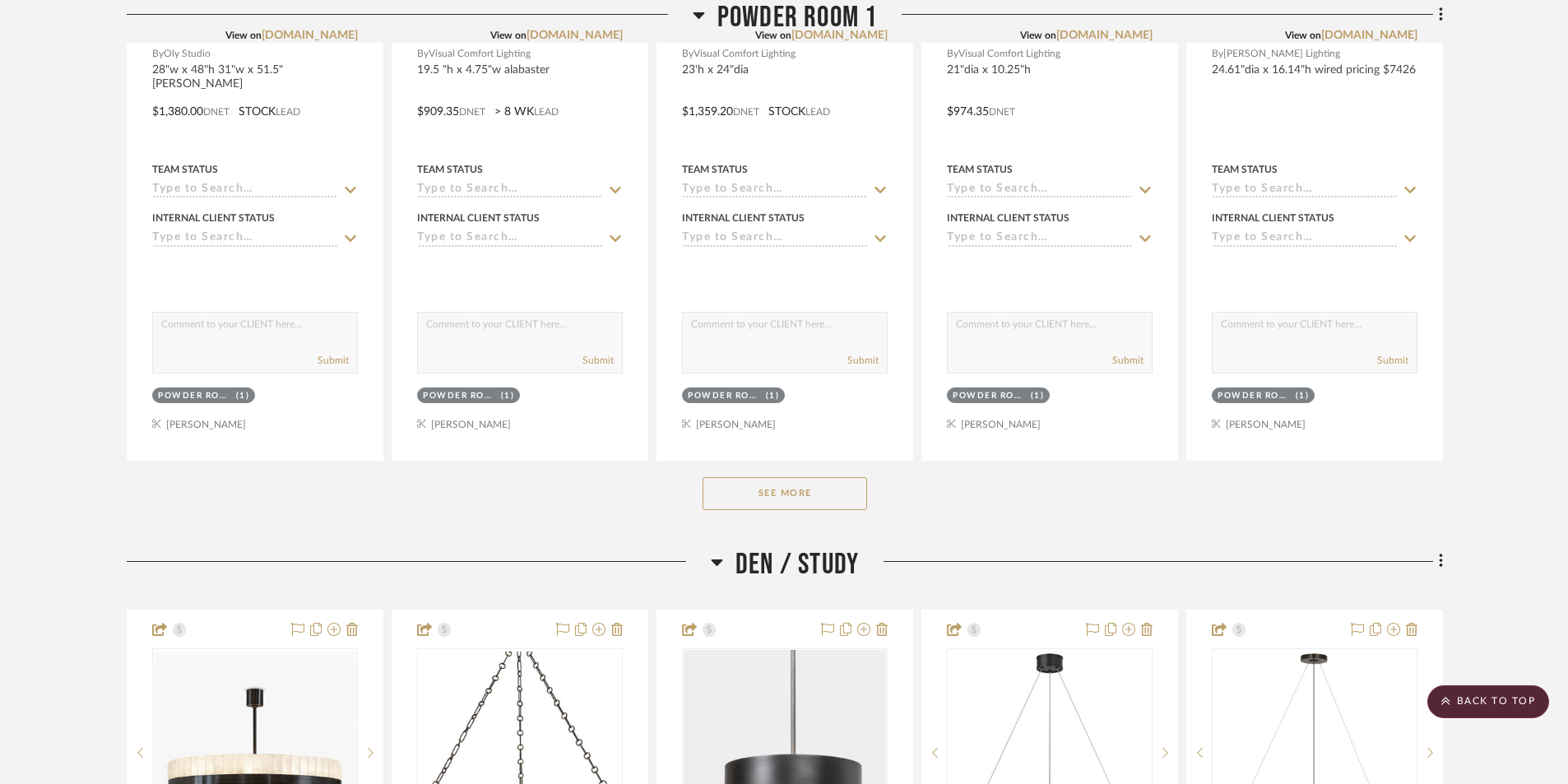
click at [851, 501] on button "See More" at bounding box center [784, 494] width 164 height 33
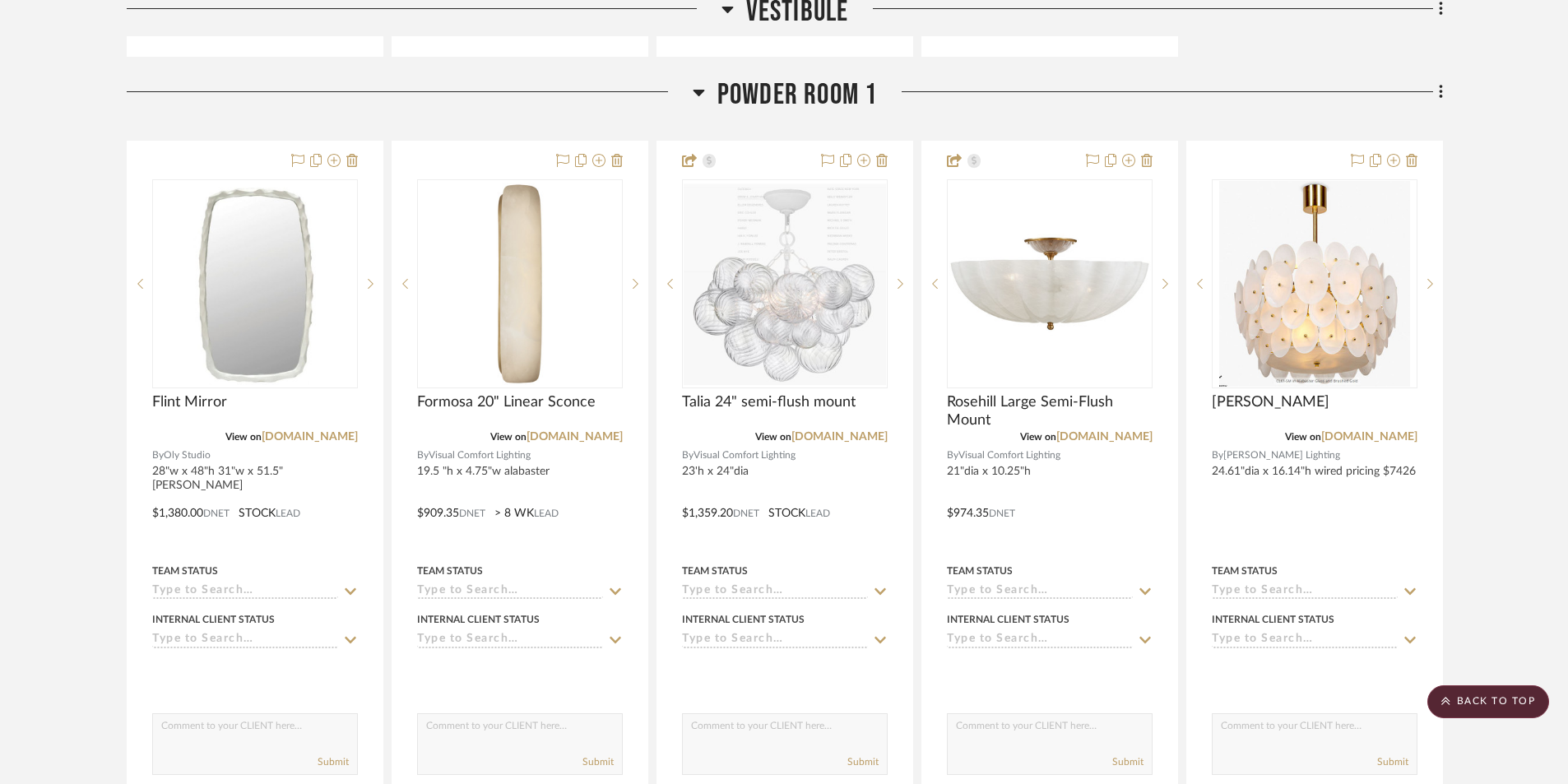
scroll to position [1976, 0]
